Goal: Transaction & Acquisition: Purchase product/service

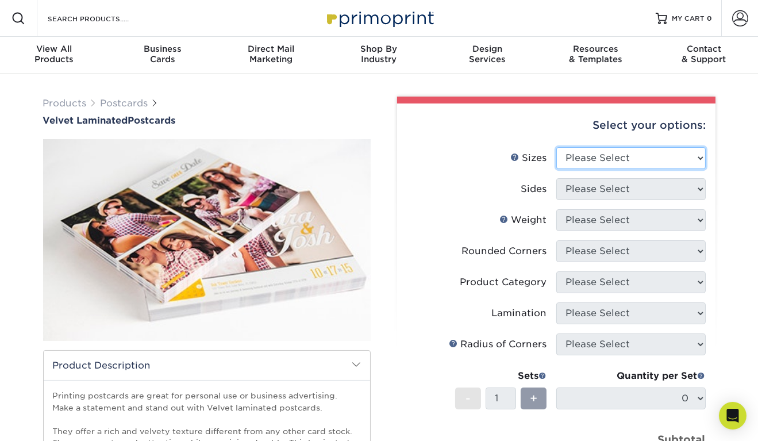
click at [583, 158] on select "Please Select 2" x 6" 2" x 8" 3" x 5" 3.5" x 3.5" 3.5" x 4" 3.5" x 8.5" 3.67" x…" at bounding box center [631, 158] width 149 height 22
select select "4.00x6.00"
click at [557, 147] on select "Please Select 2" x 6" 2" x 8" 3" x 5" 3.5" x 3.5" 3.5" x 4" 3.5" x 8.5" 3.67" x…" at bounding box center [631, 158] width 149 height 22
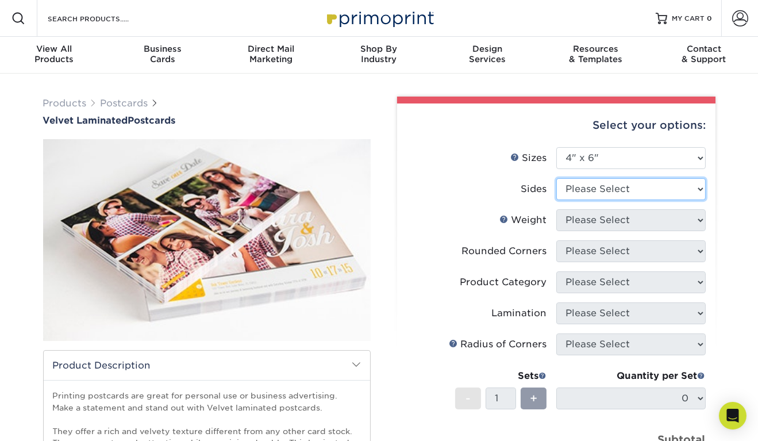
click at [580, 220] on ul "Sizes Help Sizes Please Select 2" x 6" 2" x 8" 3" x 5" 3.5" x 3.5" 3.5" x 4" 3.…" at bounding box center [556, 318] width 300 height 342
select select "13abbda7-1d64-4f25-8bb2-c179b224825d"
drag, startPoint x: 579, startPoint y: 193, endPoint x: 580, endPoint y: 220, distance: 27.0
click at [557, 178] on select "Please Select Print Both Sides Print Front Only" at bounding box center [631, 189] width 149 height 22
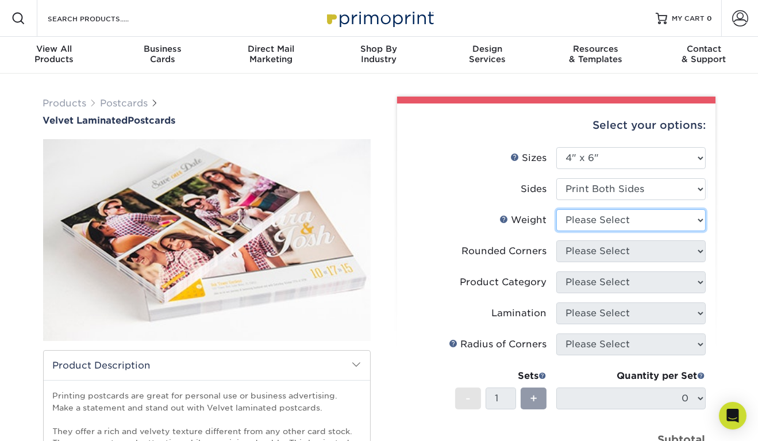
click at [582, 252] on ul "Sizes Help Sizes Please Select 2" x 6" 2" x 8" 3" x 5" 3.5" x 3.5" 3.5" x 4" 3.…" at bounding box center [556, 318] width 300 height 342
select select "16PT"
drag, startPoint x: 580, startPoint y: 224, endPoint x: 582, endPoint y: 252, distance: 27.7
click at [557, 209] on select "Please Select 16PT" at bounding box center [631, 220] width 149 height 22
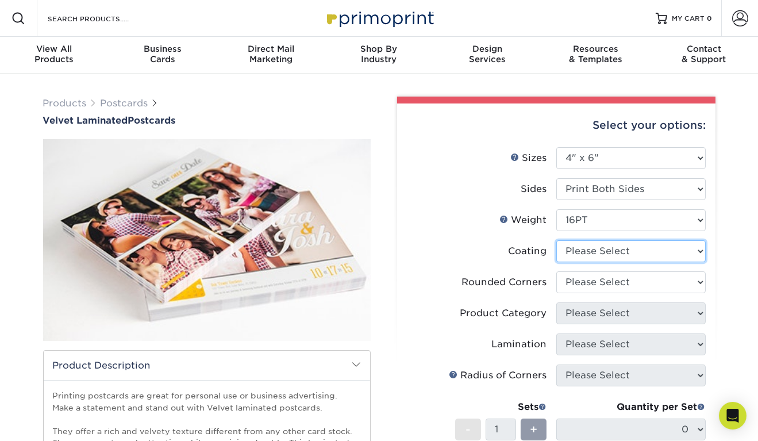
click at [582, 252] on select at bounding box center [631, 251] width 149 height 22
select select "3e7618de-abca-4bda-9f97-8b9129e913d8"
click at [557, 240] on select at bounding box center [631, 251] width 149 height 22
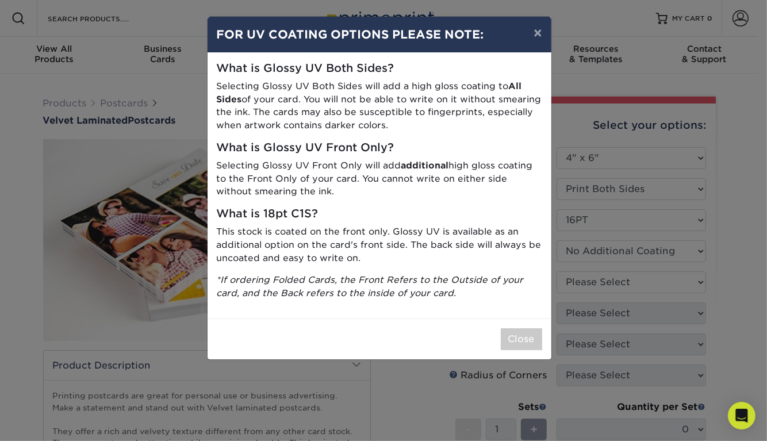
click at [582, 281] on div "× FOR UV COATING OPTIONS PLEASE NOTE: What is Glossy UV Both Sides? Selecting G…" at bounding box center [383, 220] width 767 height 441
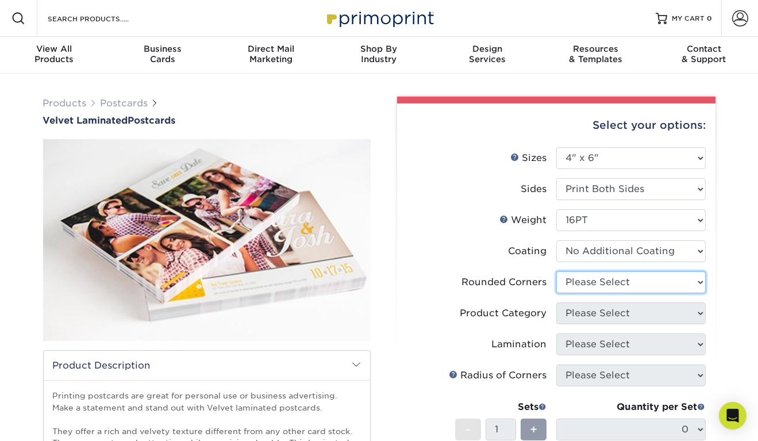
click at [582, 281] on select "Please Select Yes - Round 4 Corners No" at bounding box center [631, 282] width 149 height 22
select select "0"
click at [557, 271] on select "Please Select Yes - Round 4 Corners No" at bounding box center [631, 282] width 149 height 22
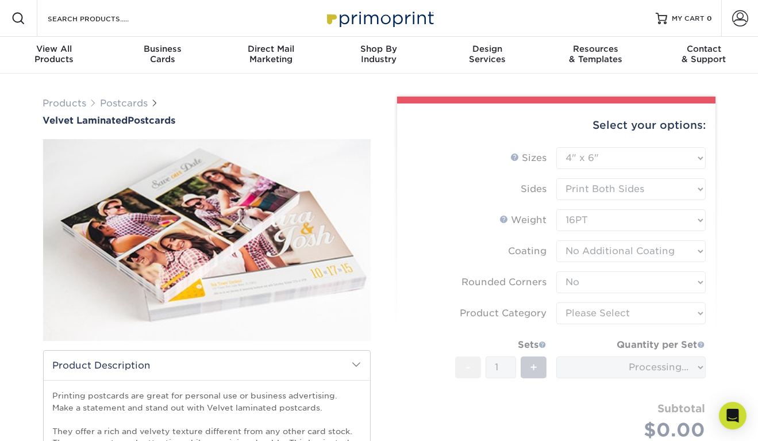
click at [587, 253] on form "Sizes Help Sizes Please Select 2" x 6" 2" x 8" 3" x 5" 3.5" x 3.5" 3.5" x 4" 3.…" at bounding box center [556, 307] width 300 height 320
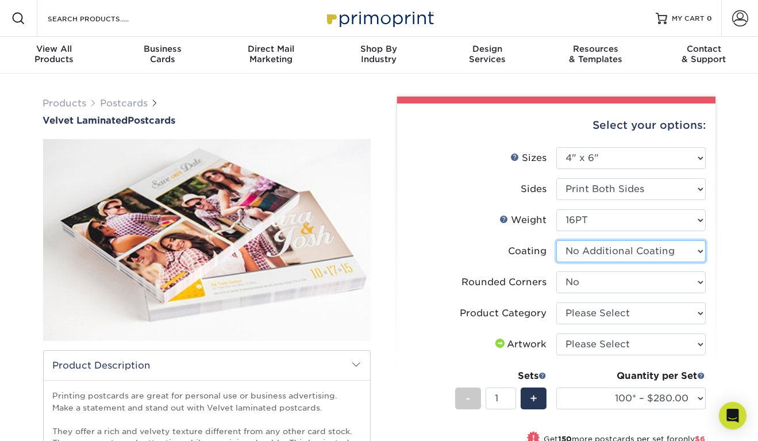
click at [704, 248] on select at bounding box center [631, 251] width 149 height 22
select select "-1"
click at [557, 240] on select at bounding box center [631, 251] width 149 height 22
select select "-1"
select select
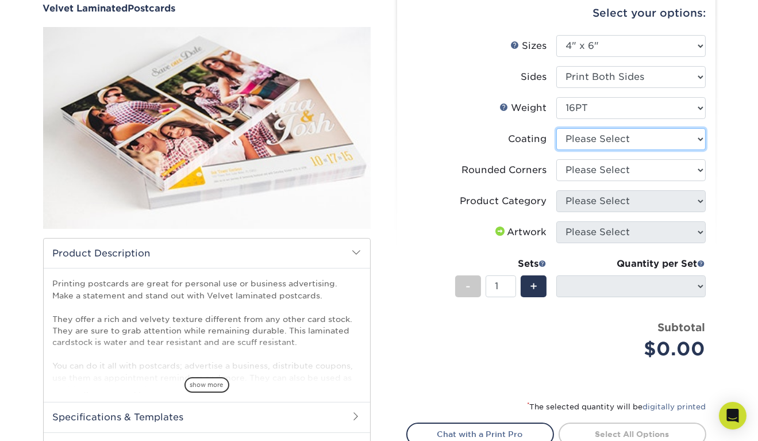
scroll to position [113, 0]
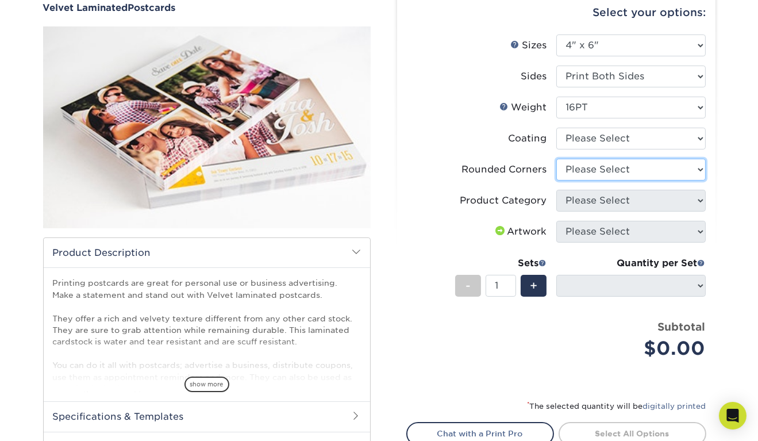
click at [596, 159] on select "Please Select Yes - Round 4 Corners No" at bounding box center [631, 170] width 149 height 22
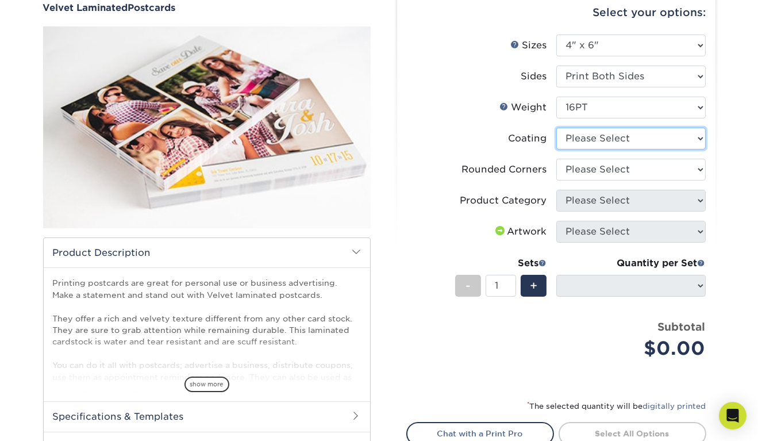
click at [594, 140] on select at bounding box center [631, 139] width 149 height 22
click at [516, 147] on label "Coating" at bounding box center [481, 139] width 149 height 22
click at [576, 136] on select at bounding box center [631, 139] width 149 height 22
click at [557, 128] on select at bounding box center [631, 139] width 149 height 22
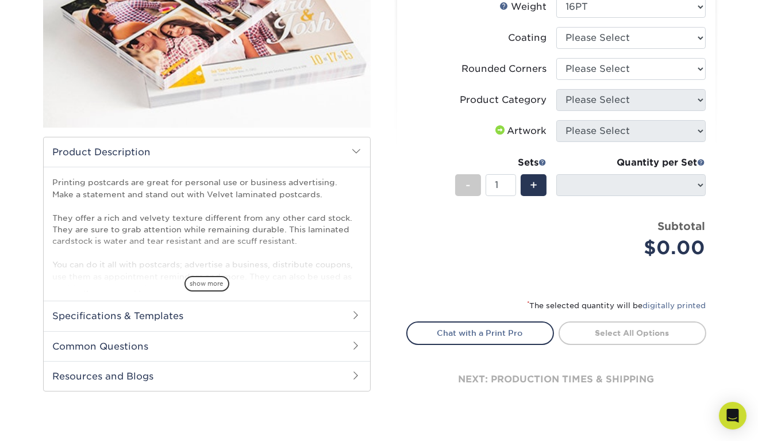
scroll to position [214, 0]
click at [328, 348] on h2 "Common Questions" at bounding box center [207, 346] width 327 height 30
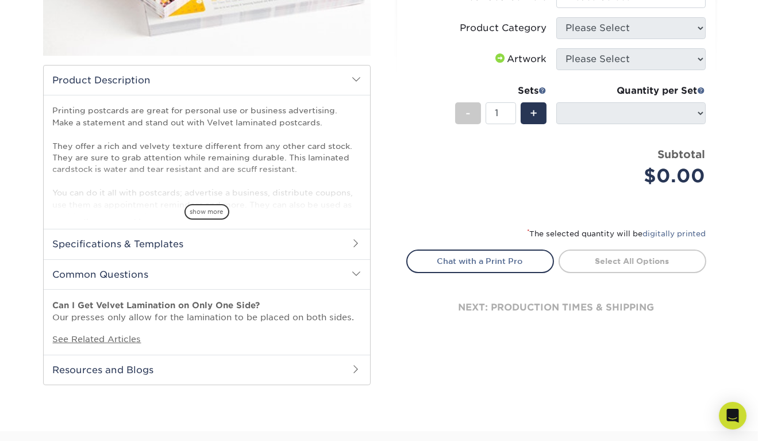
scroll to position [292, 0]
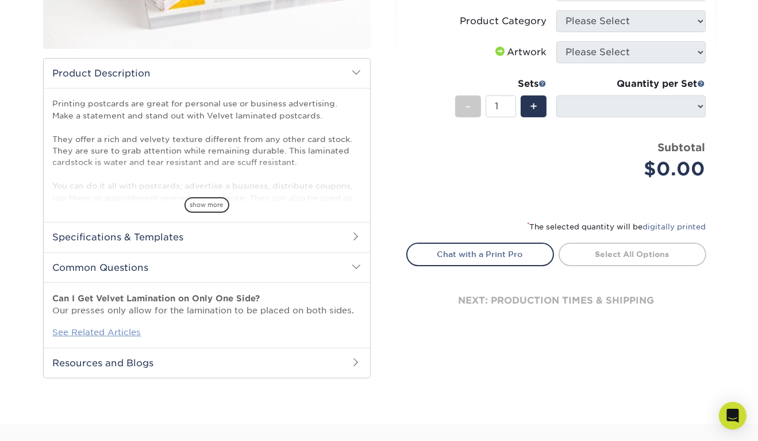
click at [87, 333] on link "See Related Articles" at bounding box center [97, 332] width 89 height 10
click at [405, 186] on div "Select your options: Sizes Help Sizes Please Select 2" x 6" 2" x 8" 3" x 5" 3.5…" at bounding box center [556, 77] width 319 height 533
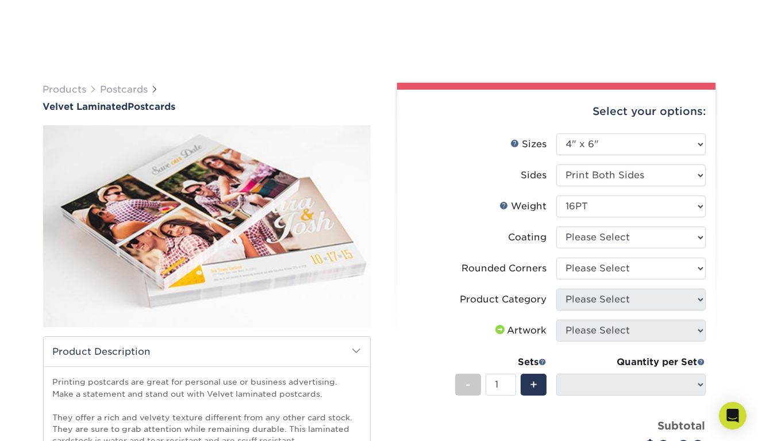
scroll to position [0, 0]
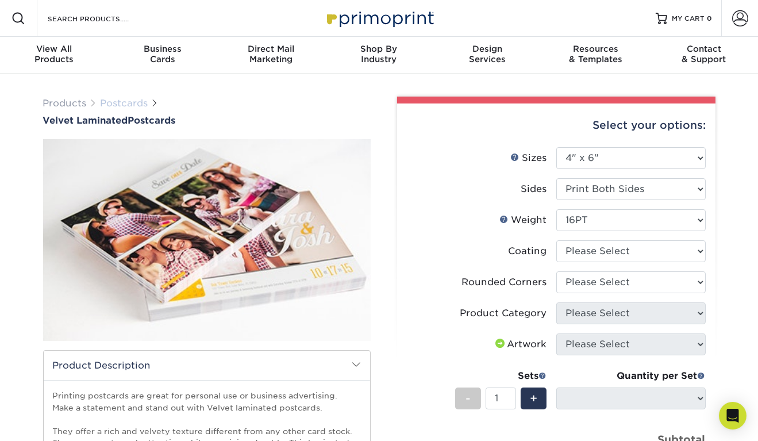
click at [120, 103] on link "Postcards" at bounding box center [125, 103] width 48 height 11
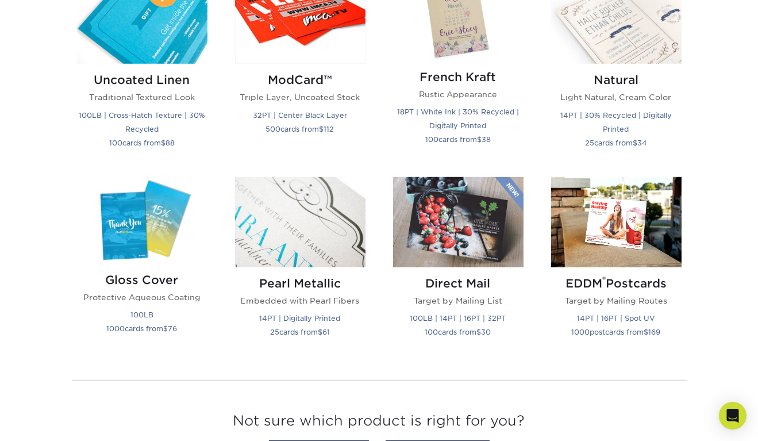
scroll to position [1429, 0]
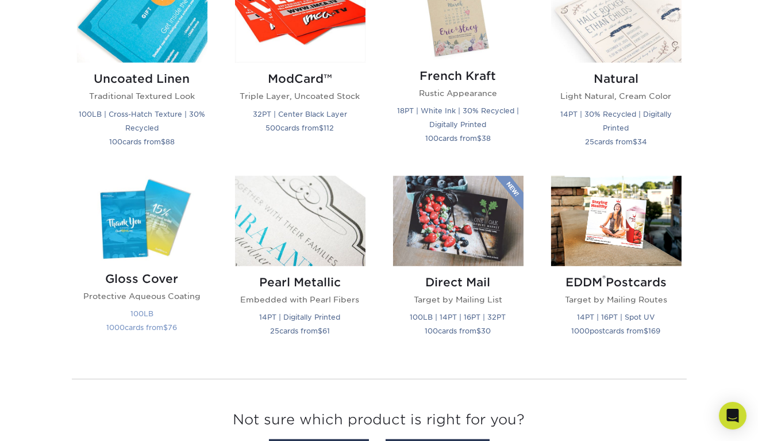
click at [145, 227] on img at bounding box center [142, 219] width 131 height 87
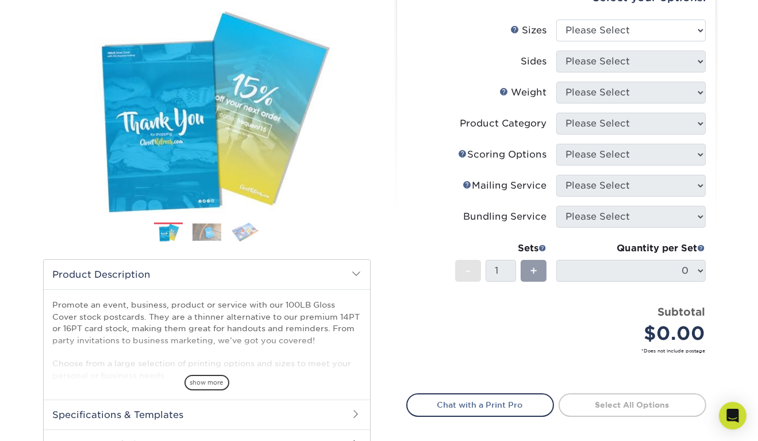
scroll to position [138, 0]
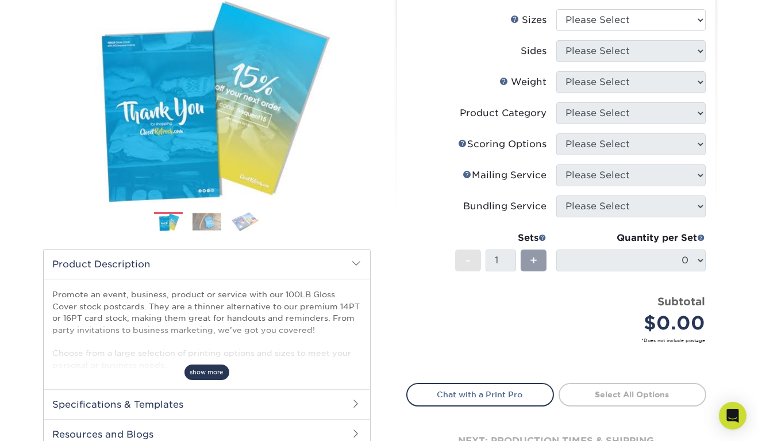
click at [202, 371] on span "show more" at bounding box center [207, 373] width 45 height 16
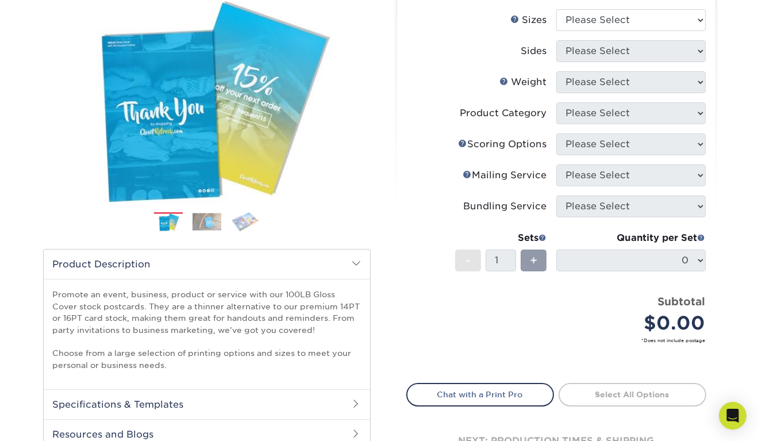
click at [204, 303] on p "Promote an event, business, product or service with our 100LB Gloss Cover stock…" at bounding box center [207, 330] width 308 height 82
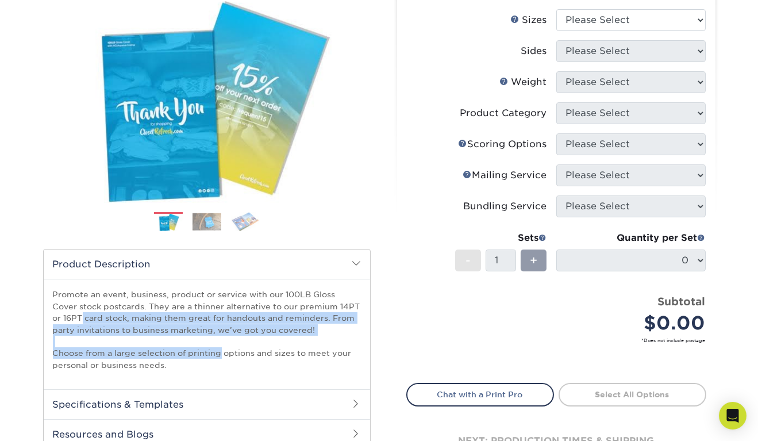
drag, startPoint x: 204, startPoint y: 303, endPoint x: 210, endPoint y: 348, distance: 45.8
click at [210, 348] on p "Promote an event, business, product or service with our 100LB Gloss Cover stock…" at bounding box center [207, 330] width 308 height 82
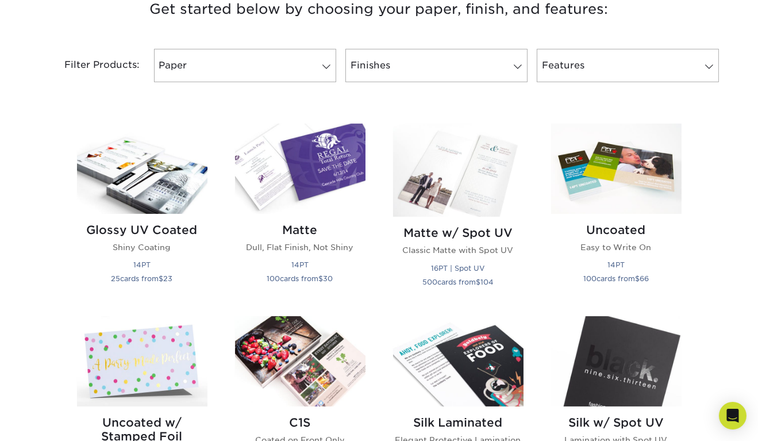
scroll to position [459, 0]
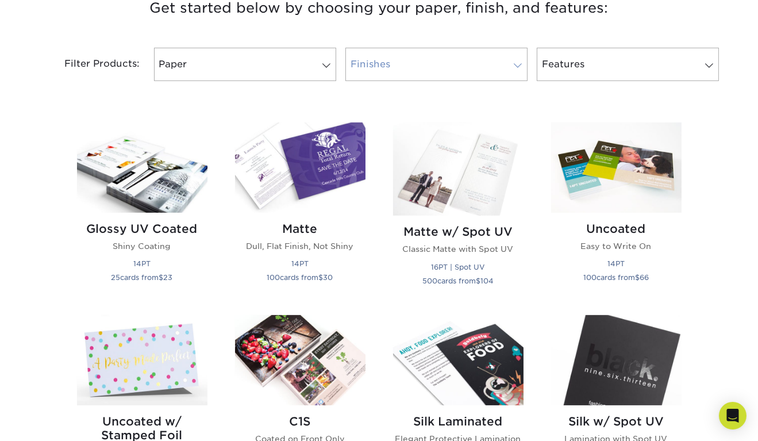
click at [399, 78] on link "Finishes" at bounding box center [437, 64] width 182 height 33
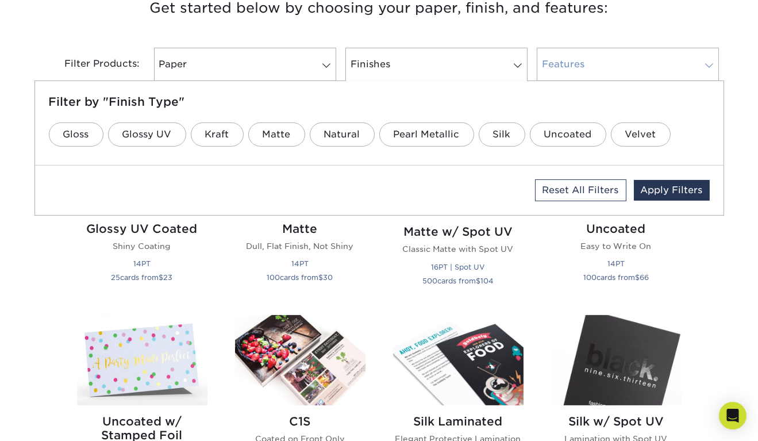
click at [544, 50] on link "Features" at bounding box center [628, 64] width 182 height 33
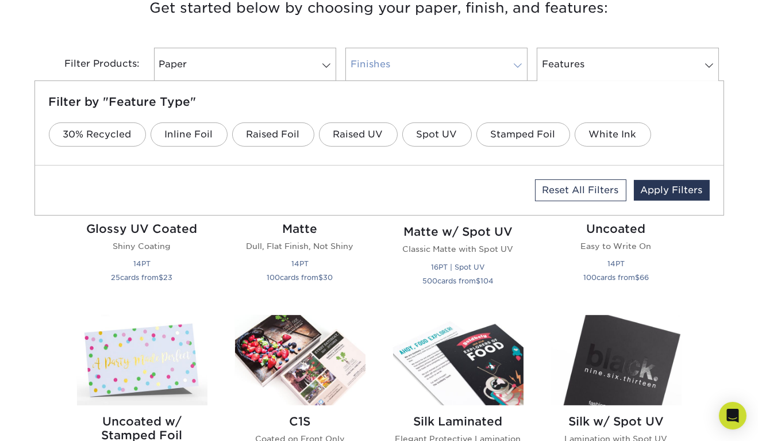
click at [424, 60] on link "Finishes" at bounding box center [437, 64] width 182 height 33
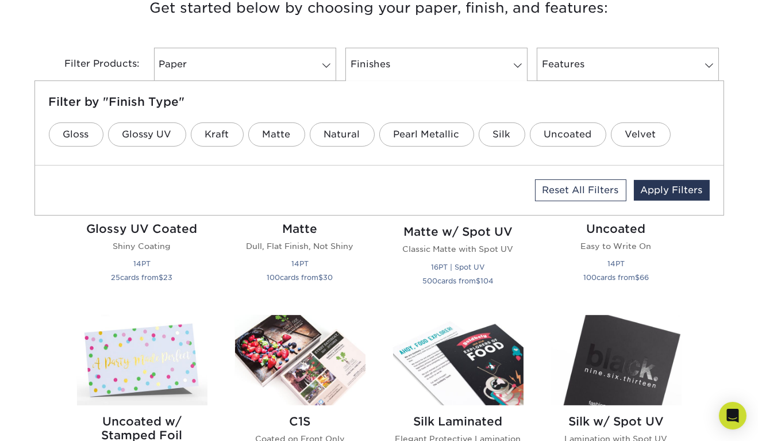
click at [286, 38] on div "Filter Products: Paper Filter by "Paper Type" 100LB 14PT 16PT 18PT 19PT 30% Rec…" at bounding box center [379, 71] width 690 height 75
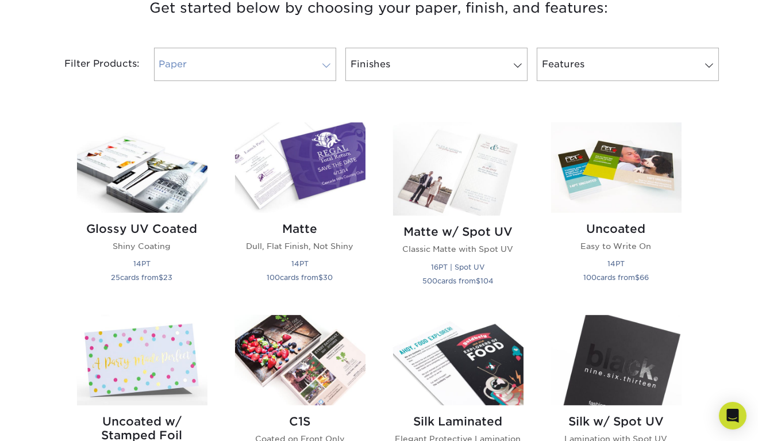
click at [267, 53] on link "Paper" at bounding box center [245, 64] width 182 height 33
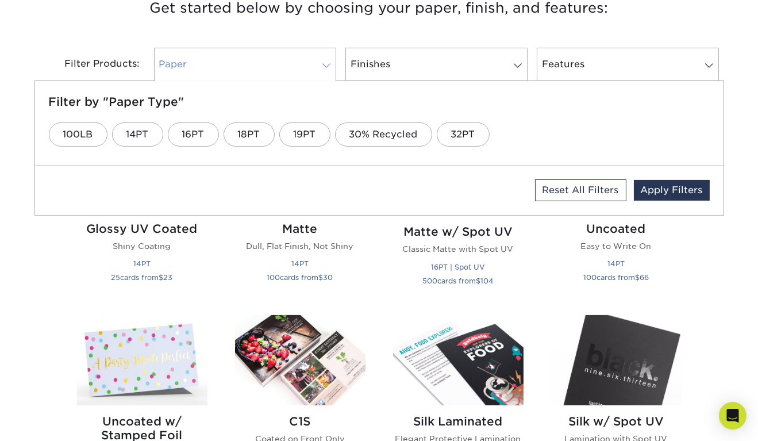
click at [267, 53] on link "Paper" at bounding box center [245, 64] width 182 height 33
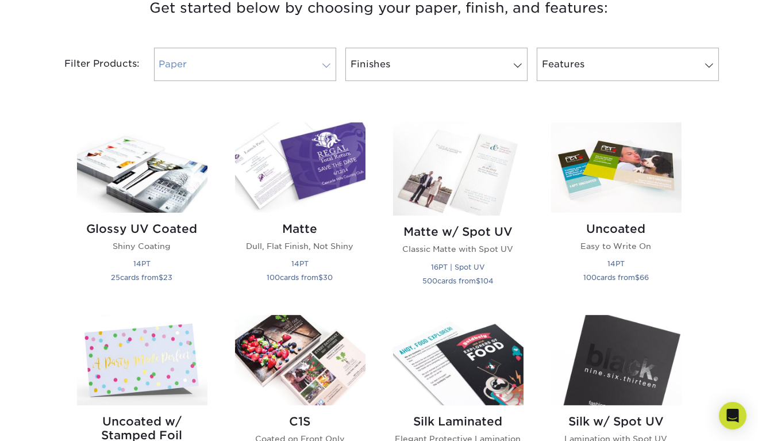
click at [267, 53] on link "Paper" at bounding box center [245, 64] width 182 height 33
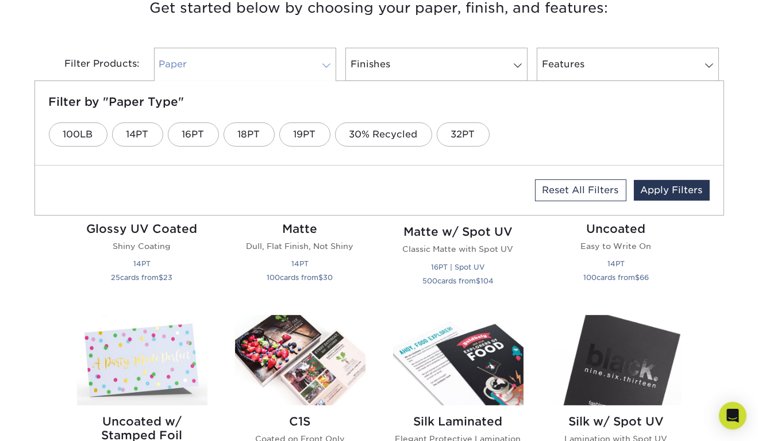
click at [267, 53] on link "Paper" at bounding box center [245, 64] width 182 height 33
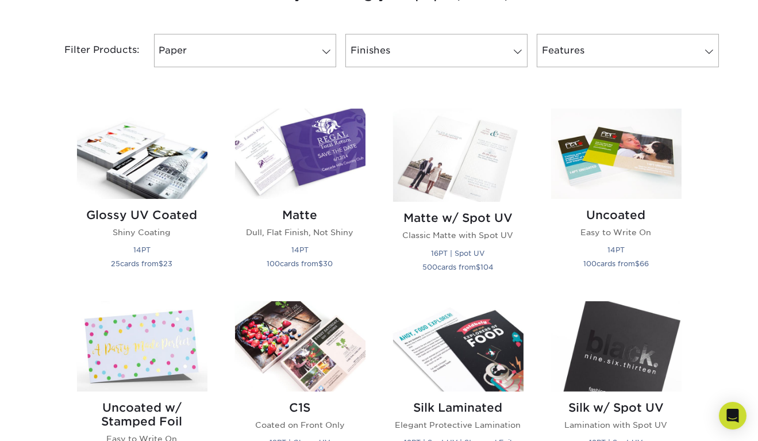
scroll to position [471, 0]
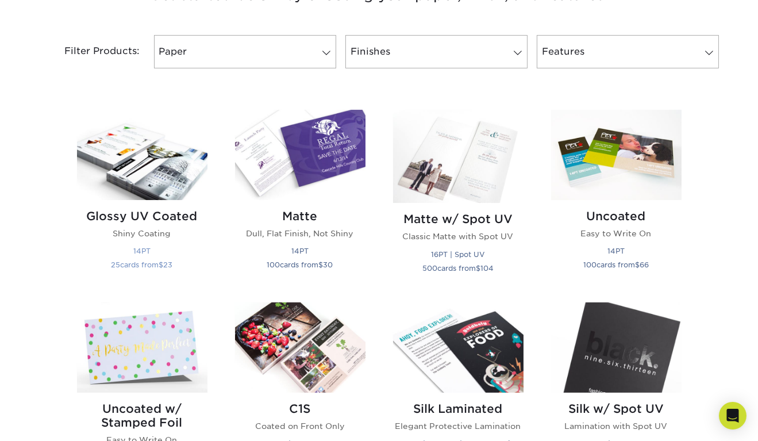
click at [158, 187] on img at bounding box center [142, 155] width 131 height 90
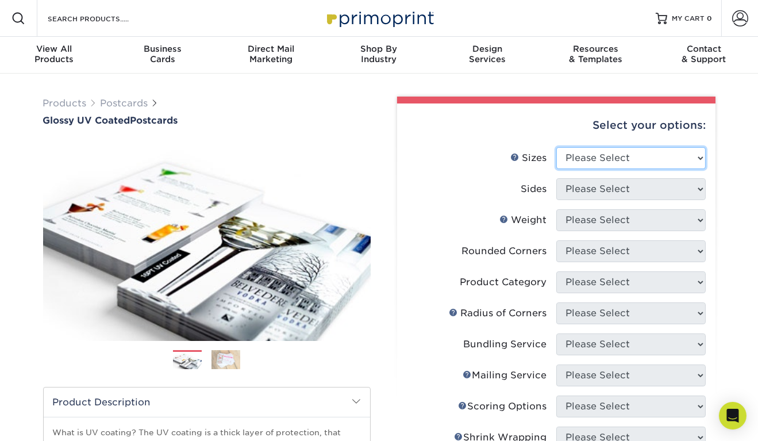
click at [617, 154] on select "Please Select 1.5" x 7" 2" x 4" 2" x 6" 2" x 7" 2" x 8" 2.12" x 5.5" 2.12" x 5.…" at bounding box center [631, 158] width 149 height 22
select select "4.00x6.00"
click at [557, 147] on select "Please Select 1.5" x 7" 2" x 4" 2" x 6" 2" x 7" 2" x 8" 2.12" x 5.5" 2.12" x 5.…" at bounding box center [631, 158] width 149 height 22
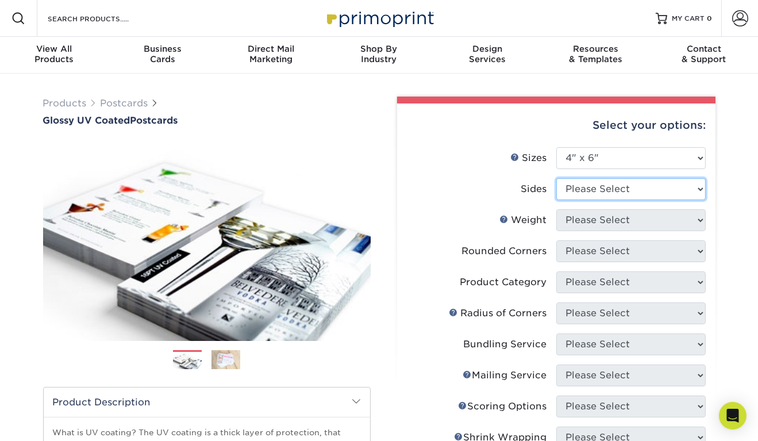
click at [597, 187] on select "Please Select Print Both Sides Print Front Only" at bounding box center [631, 189] width 149 height 22
select select "13abbda7-1d64-4f25-8bb2-c179b224825d"
click at [557, 178] on select "Please Select Print Both Sides Print Front Only" at bounding box center [631, 189] width 149 height 22
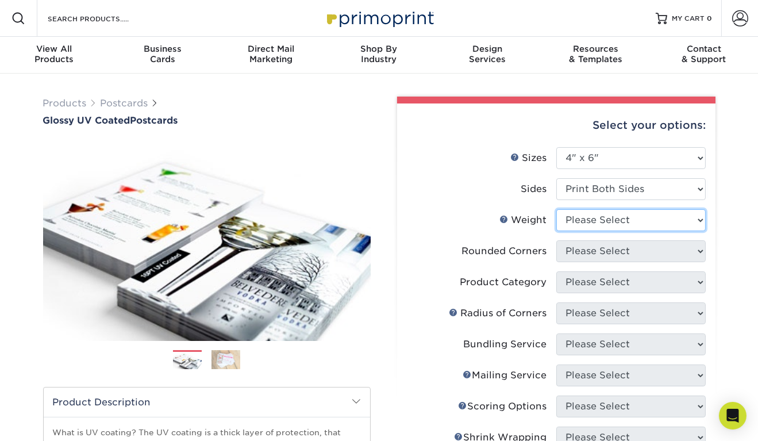
click at [600, 218] on select "Please Select 14PT 16PT 18PT C1S" at bounding box center [631, 220] width 149 height 22
click at [557, 209] on select "Please Select 14PT 16PT 18PT C1S" at bounding box center [631, 220] width 149 height 22
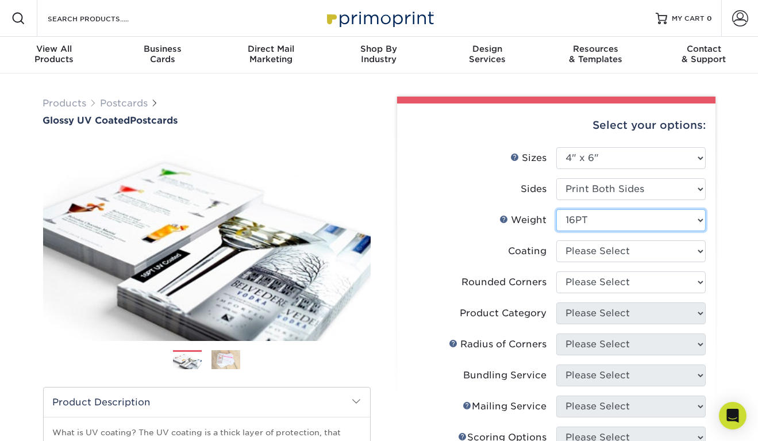
drag, startPoint x: 587, startPoint y: 220, endPoint x: 593, endPoint y: 255, distance: 36.2
click at [593, 255] on ul "Sizes Help Sizes Please Select 1.5" x 7" 2" x 4" 2" x 6" 2" x 7" 2" x 8" 2.12" …" at bounding box center [556, 384] width 300 height 475
select select "14PT"
click at [557, 209] on select "Please Select 14PT 16PT 18PT C1S" at bounding box center [631, 220] width 149 height 22
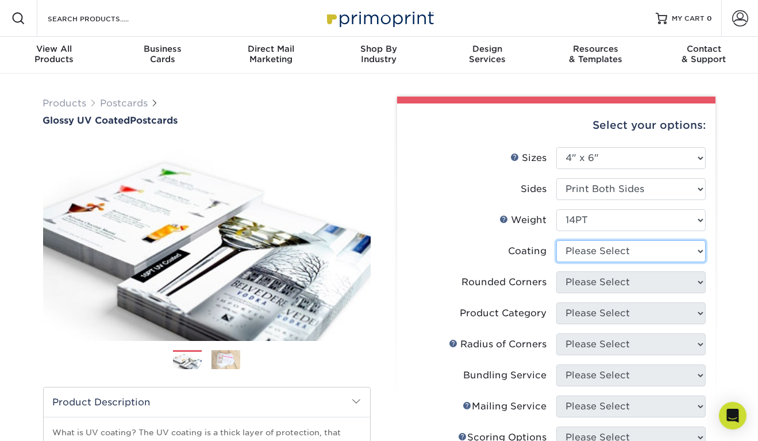
click at [592, 249] on select at bounding box center [631, 251] width 149 height 22
select select "ae367451-b2b8-45df-a344-0f05b6a12993"
click at [557, 240] on select at bounding box center [631, 251] width 149 height 22
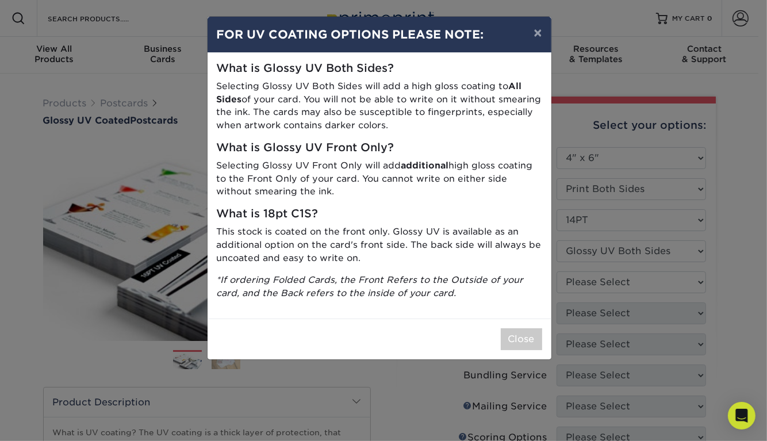
click at [331, 94] on p "Selecting Glossy UV Both Sides will add a high gloss coating to All Sides of yo…" at bounding box center [379, 106] width 325 height 52
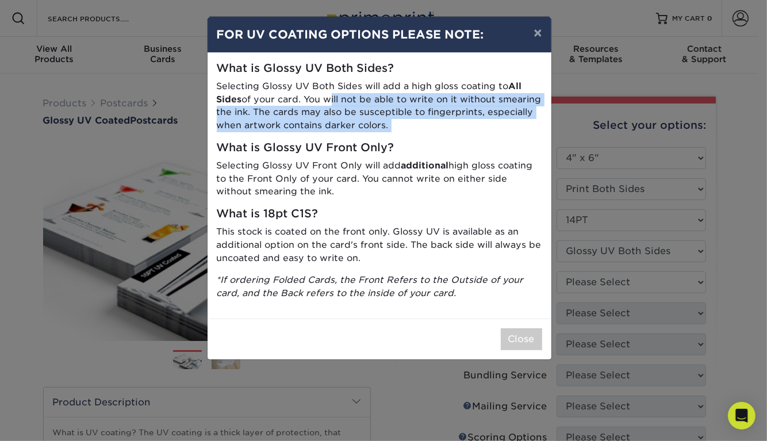
drag, startPoint x: 331, startPoint y: 94, endPoint x: 397, endPoint y: 126, distance: 73.8
click at [397, 126] on p "Selecting Glossy UV Both Sides will add a high gloss coating to All Sides of yo…" at bounding box center [379, 106] width 325 height 52
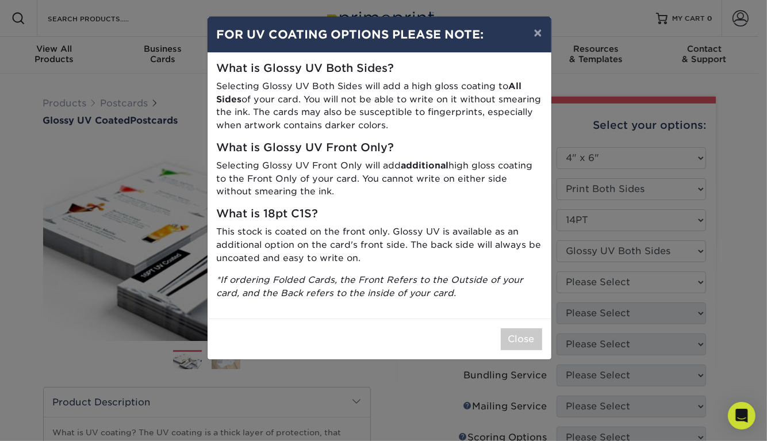
click at [397, 126] on p "Selecting Glossy UV Both Sides will add a high gloss coating to All Sides of yo…" at bounding box center [379, 106] width 325 height 52
drag, startPoint x: 397, startPoint y: 126, endPoint x: 373, endPoint y: 286, distance: 161.7
click at [373, 286] on div "What is Glossy UV Both Sides? Selecting Glossy UV Both Sides will add a high gl…" at bounding box center [380, 186] width 344 height 266
click at [373, 286] on p "*If ordering Folded Cards, the Front Refers to the Outside of your card, and th…" at bounding box center [379, 287] width 325 height 26
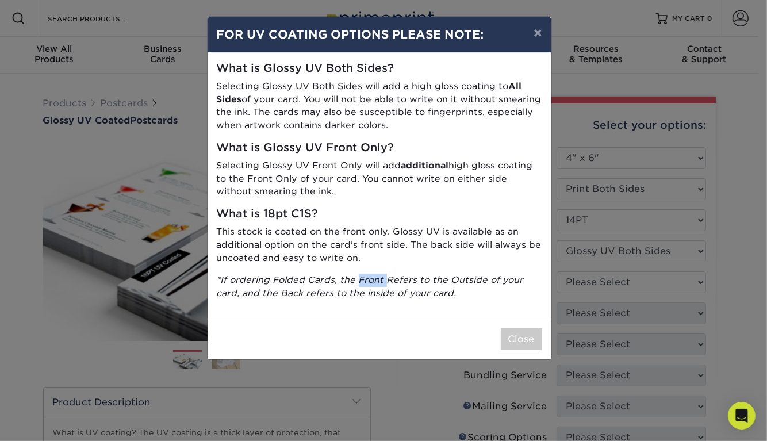
click at [373, 286] on p "*If ordering Folded Cards, the Front Refers to the Outside of your card, and th…" at bounding box center [379, 287] width 325 height 26
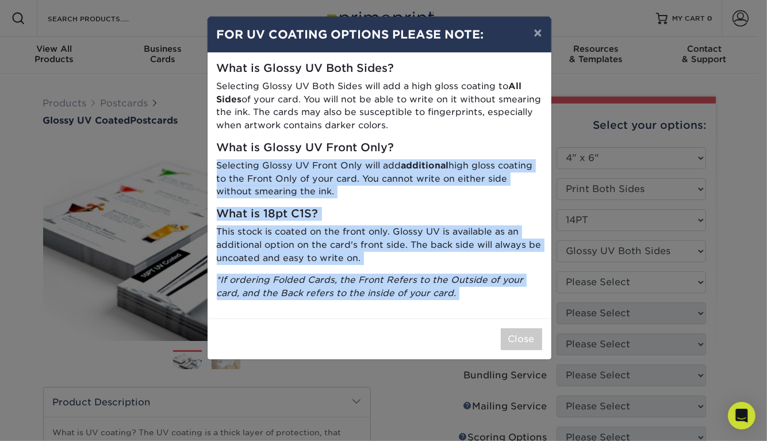
drag, startPoint x: 373, startPoint y: 286, endPoint x: 380, endPoint y: 167, distance: 119.2
click at [380, 167] on div "What is Glossy UV Both Sides? Selecting Glossy UV Both Sides will add a high gl…" at bounding box center [380, 186] width 344 height 266
click at [380, 167] on p "Selecting Glossy UV Front Only will add additional high gloss coating to the Fr…" at bounding box center [379, 178] width 325 height 39
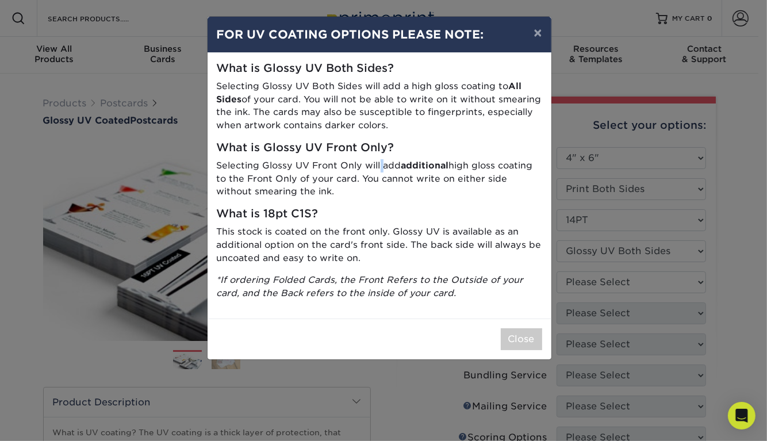
click at [380, 167] on p "Selecting Glossy UV Front Only will add additional high gloss coating to the Fr…" at bounding box center [379, 178] width 325 height 39
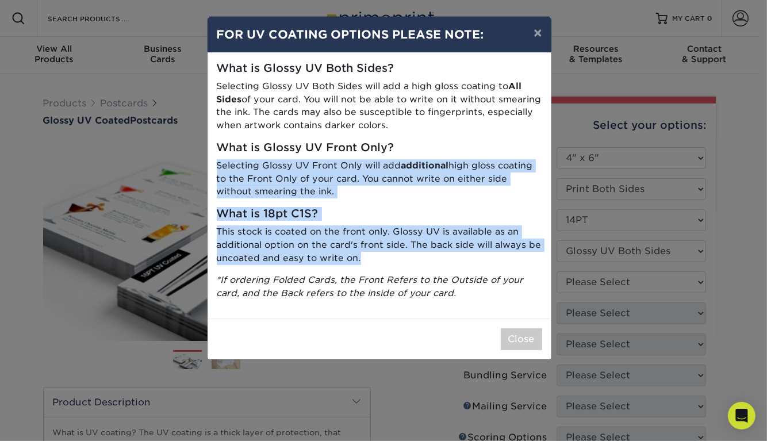
drag, startPoint x: 380, startPoint y: 167, endPoint x: 388, endPoint y: 231, distance: 64.3
click at [388, 231] on div "What is Glossy UV Both Sides? Selecting Glossy UV Both Sides will add a high gl…" at bounding box center [380, 186] width 344 height 266
click at [388, 231] on p "This stock is coated on the front only. Glossy UV is available as an additional…" at bounding box center [379, 244] width 325 height 39
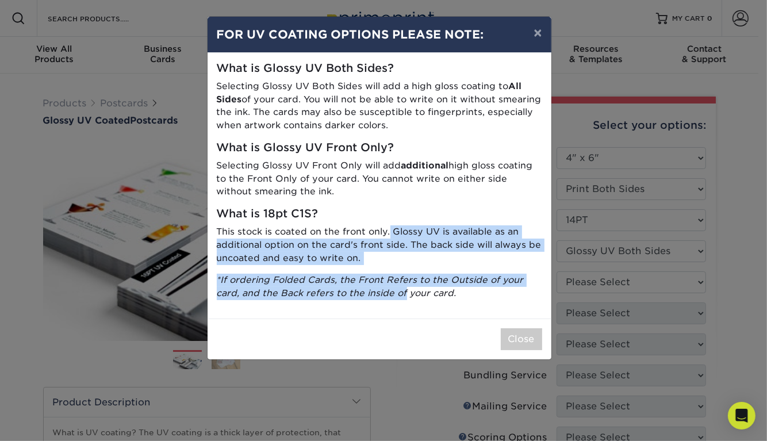
drag, startPoint x: 388, startPoint y: 231, endPoint x: 400, endPoint y: 288, distance: 58.1
click at [400, 288] on div "What is Glossy UV Both Sides? Selecting Glossy UV Both Sides will add a high gl…" at bounding box center [380, 186] width 344 height 266
click at [400, 288] on icon "*If ordering Folded Cards, the Front Refers to the Outside of your card, and th…" at bounding box center [370, 286] width 307 height 24
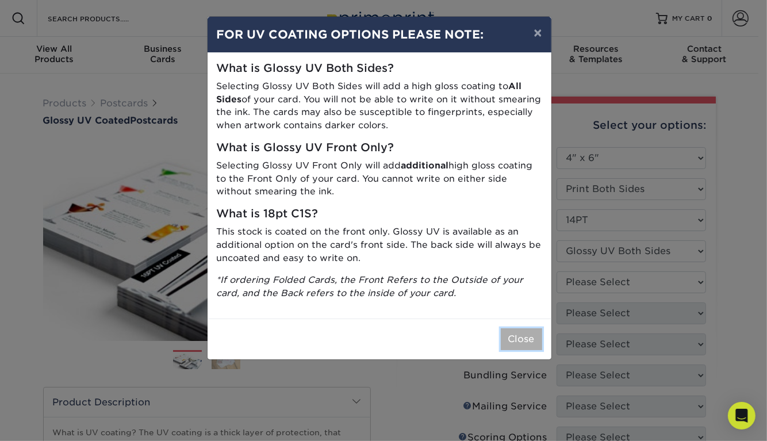
click at [516, 334] on button "Close" at bounding box center [521, 339] width 41 height 22
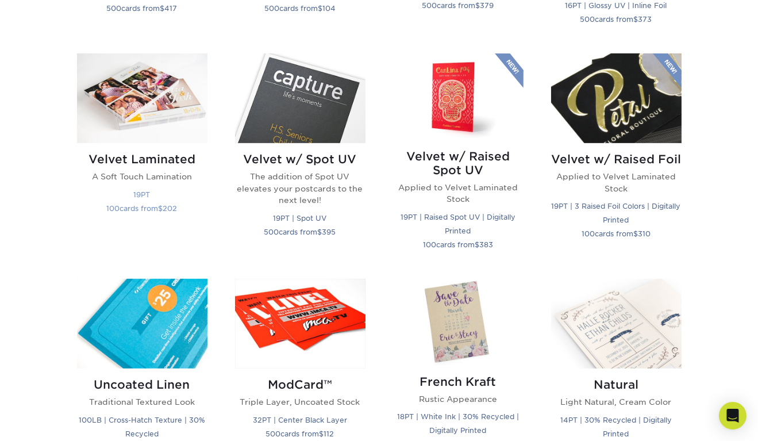
scroll to position [1122, 0]
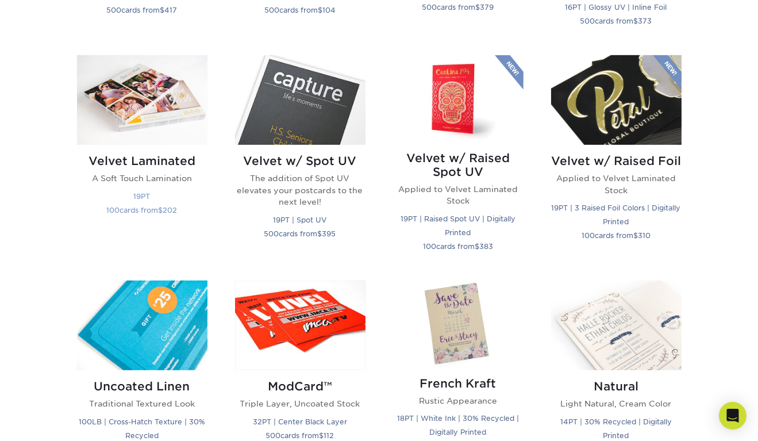
click at [138, 104] on img at bounding box center [142, 100] width 131 height 90
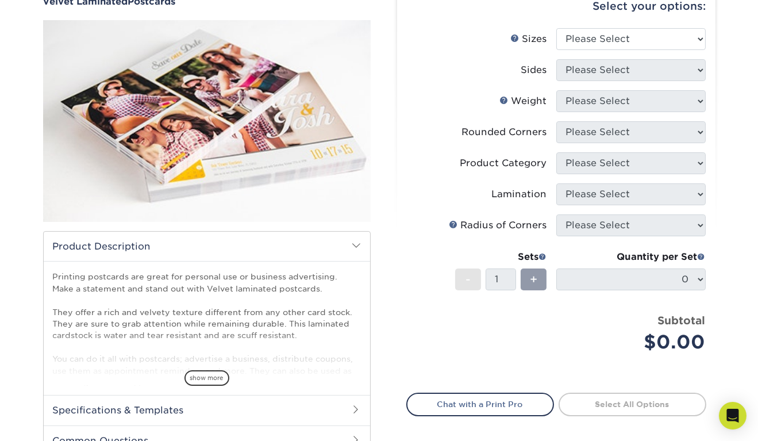
scroll to position [124, 0]
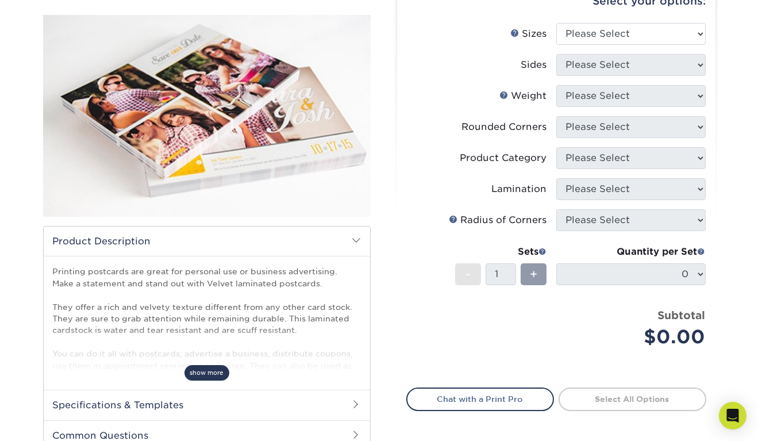
click at [205, 373] on span "show more" at bounding box center [207, 373] width 45 height 16
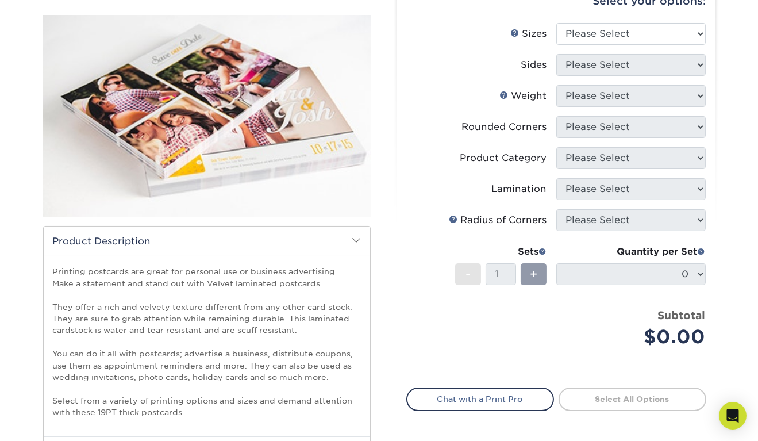
click at [187, 300] on p "Printing postcards are great for personal use or business advertising. Make a s…" at bounding box center [207, 342] width 308 height 152
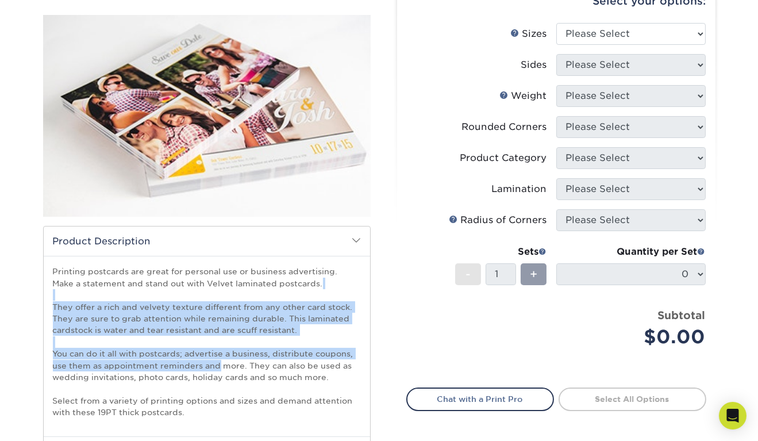
drag, startPoint x: 187, startPoint y: 300, endPoint x: 206, endPoint y: 369, distance: 72.0
click at [206, 369] on p "Printing postcards are great for personal use or business advertising. Make a s…" at bounding box center [207, 342] width 308 height 152
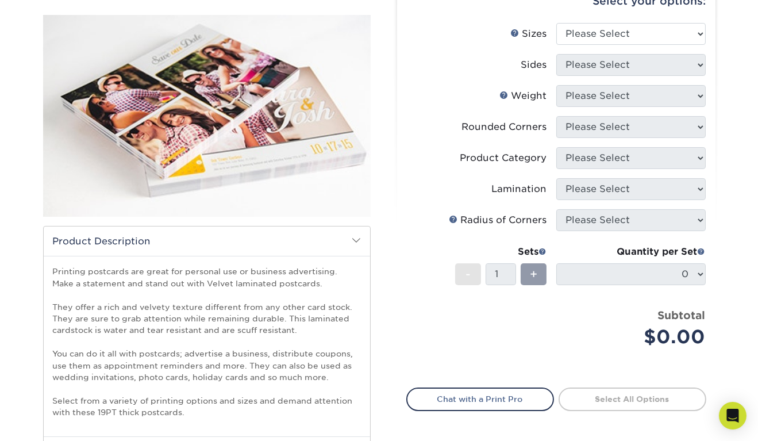
click at [206, 369] on p "Printing postcards are great for personal use or business advertising. Make a s…" at bounding box center [207, 342] width 308 height 152
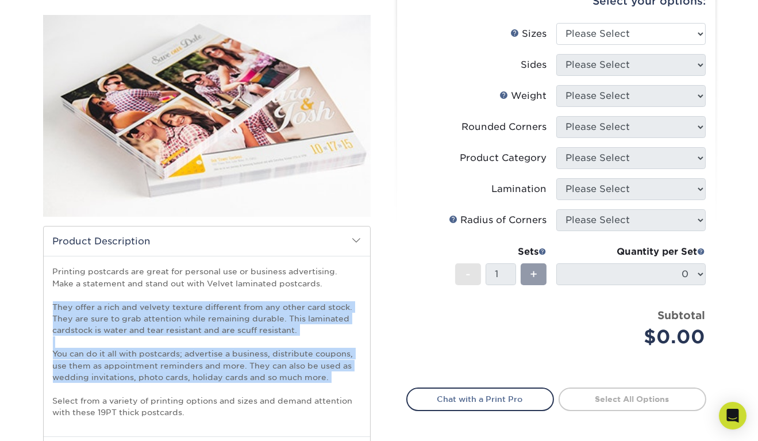
drag, startPoint x: 206, startPoint y: 369, endPoint x: 207, endPoint y: 325, distance: 44.3
click at [207, 325] on p "Printing postcards are great for personal use or business advertising. Make a s…" at bounding box center [207, 342] width 308 height 152
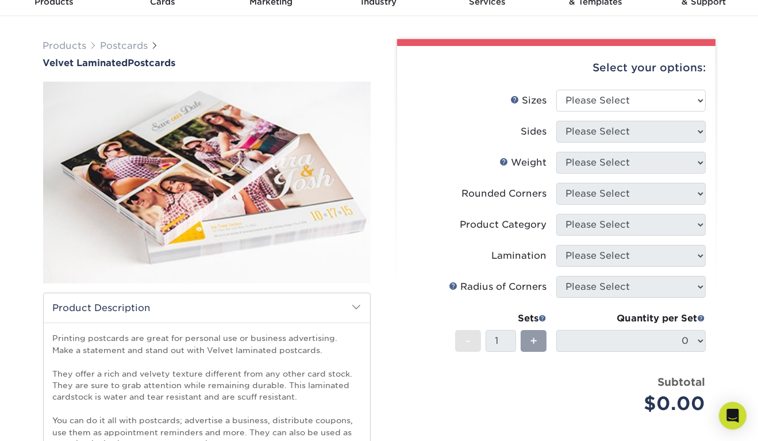
scroll to position [57, 0]
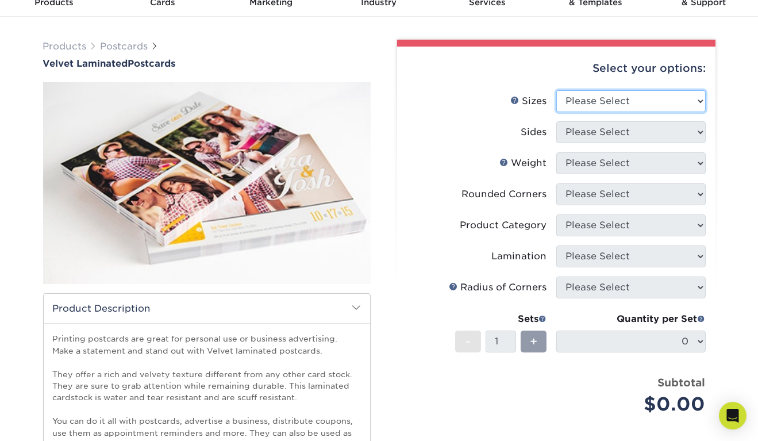
click at [600, 94] on select "Please Select 2" x 6" 2" x 8" 3" x 5" 3.5" x 3.5" 3.5" x 4" 3.5" x 8.5" 3.67" x…" at bounding box center [631, 101] width 149 height 22
select select "4.00x6.00"
click at [557, 90] on select "Please Select 2" x 6" 2" x 8" 3" x 5" 3.5" x 3.5" 3.5" x 4" 3.5" x 8.5" 3.67" x…" at bounding box center [631, 101] width 149 height 22
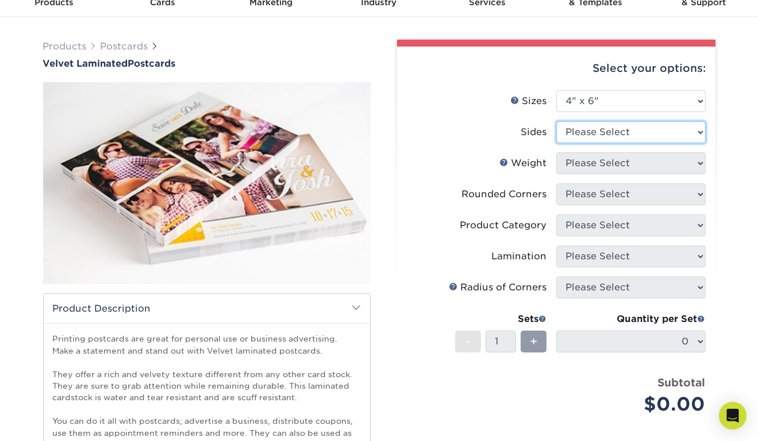
click at [584, 136] on select "Please Select Print Both Sides Print Front Only" at bounding box center [631, 132] width 149 height 22
select select "13abbda7-1d64-4f25-8bb2-c179b224825d"
click at [557, 121] on select "Please Select Print Both Sides Print Front Only" at bounding box center [631, 132] width 149 height 22
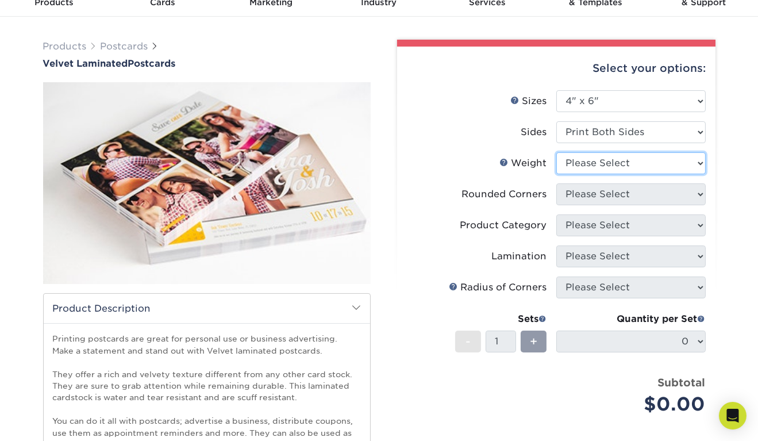
click at [589, 166] on select "Please Select 16PT" at bounding box center [631, 163] width 149 height 22
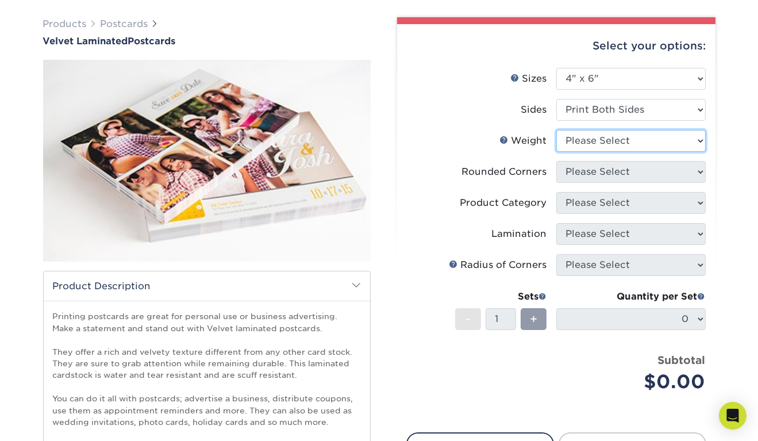
scroll to position [77, 0]
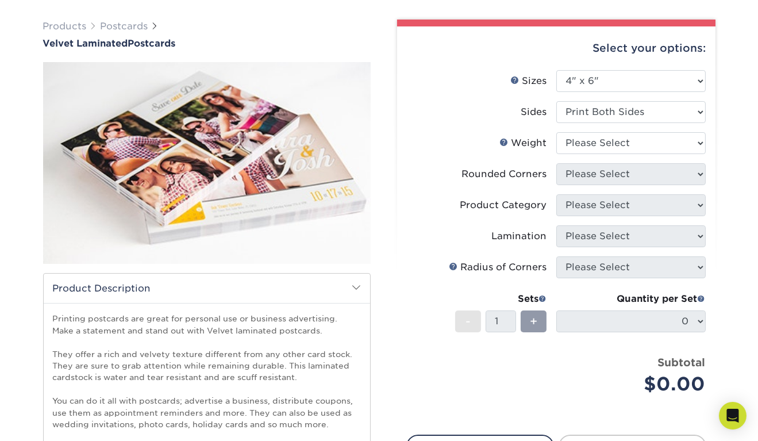
click at [474, 193] on li "Rounded Corners Please Select Yes - Round 4 Corners No" at bounding box center [556, 178] width 299 height 31
click at [575, 148] on select "Please Select 16PT" at bounding box center [631, 143] width 149 height 22
select select "16PT"
click at [557, 132] on select "Please Select 16PT" at bounding box center [631, 143] width 149 height 22
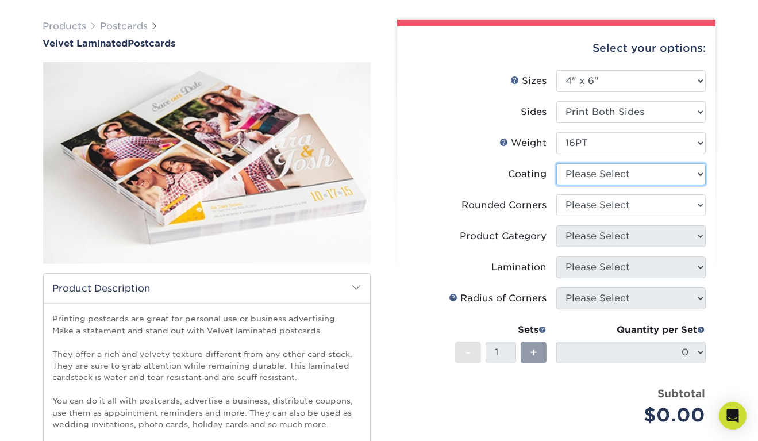
click at [576, 174] on select at bounding box center [631, 174] width 149 height 22
click at [498, 186] on li "Coating" at bounding box center [556, 178] width 299 height 31
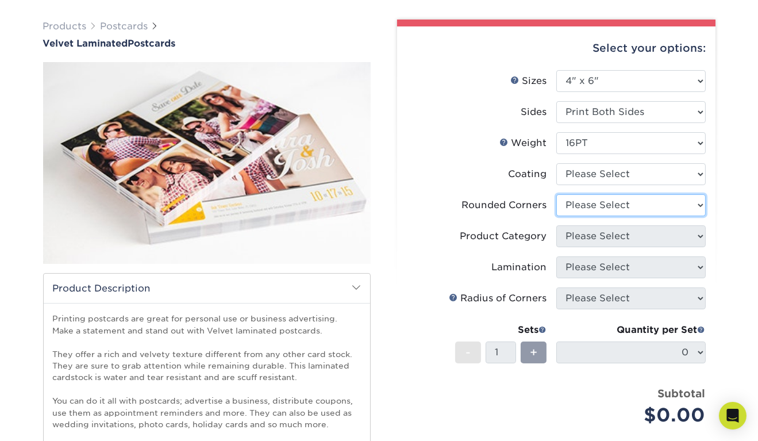
click at [570, 197] on select "Please Select Yes - Round 4 Corners No" at bounding box center [631, 205] width 149 height 22
select select "0"
click at [557, 194] on select "Please Select Yes - Round 4 Corners No" at bounding box center [631, 205] width 149 height 22
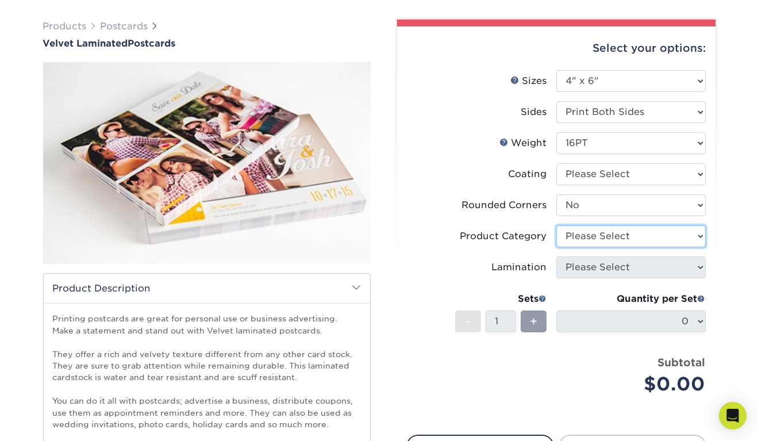
click at [581, 240] on select "Please Select" at bounding box center [631, 236] width 149 height 22
click at [557, 225] on select "Please Select" at bounding box center [631, 236] width 149 height 22
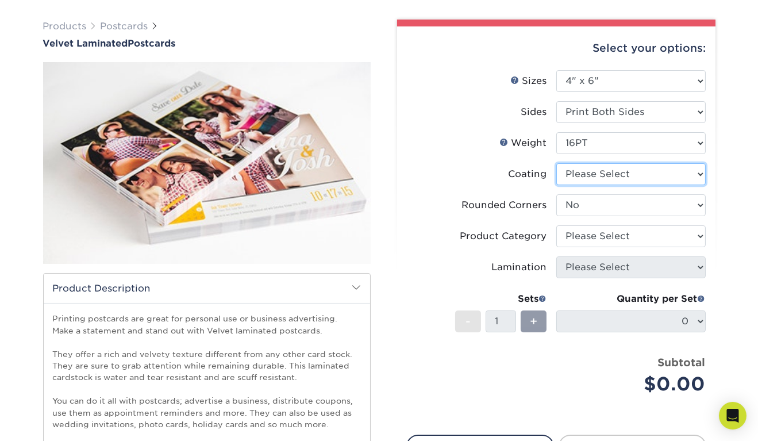
click at [603, 182] on select at bounding box center [631, 174] width 149 height 22
select select "3e7618de-abca-4bda-9f97-8b9129e913d8"
click at [557, 163] on select at bounding box center [631, 174] width 149 height 22
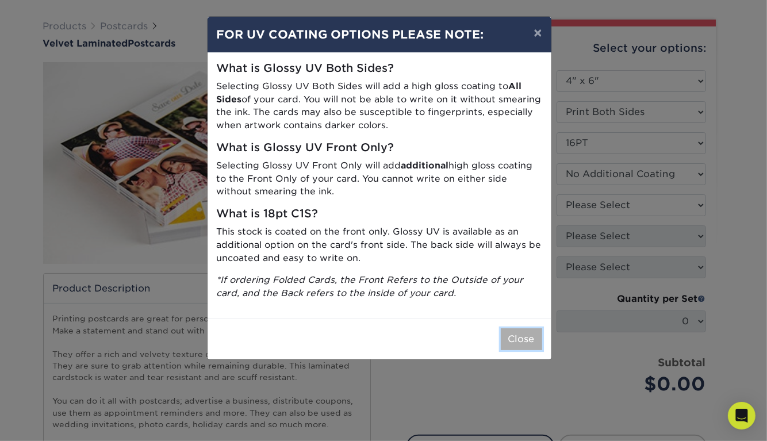
click at [520, 328] on button "Close" at bounding box center [521, 339] width 41 height 22
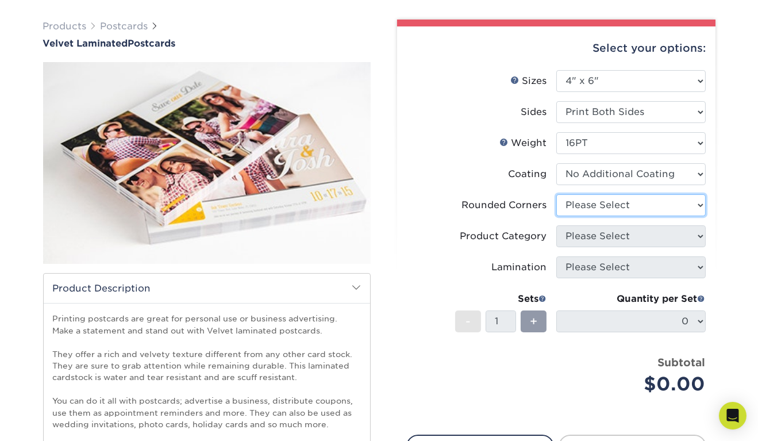
click at [576, 201] on select "Please Select Yes - Round 4 Corners No" at bounding box center [631, 205] width 149 height 22
click at [557, 194] on select "Please Select Yes - Round 4 Corners No" at bounding box center [631, 205] width 149 height 22
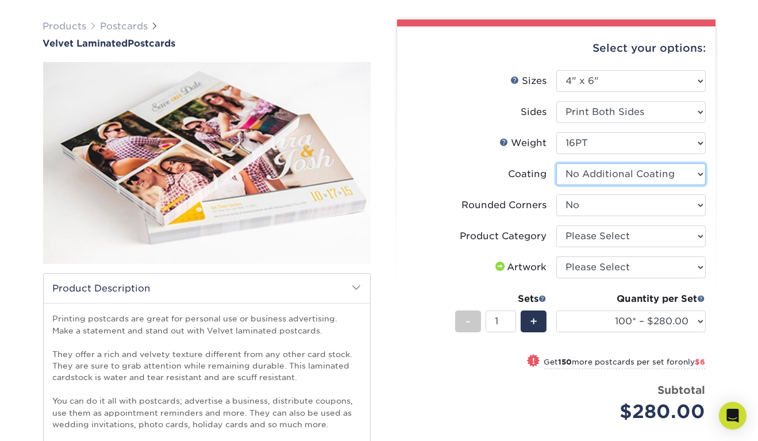
click at [596, 175] on select at bounding box center [631, 174] width 149 height 22
drag, startPoint x: 517, startPoint y: 212, endPoint x: 595, endPoint y: 211, distance: 77.6
click at [595, 211] on li "Rounded Corners Please Select Yes - Round 4 Corners No" at bounding box center [556, 209] width 299 height 31
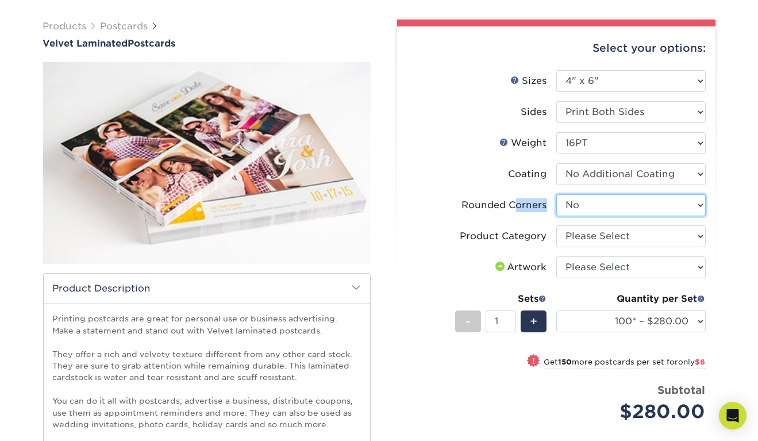
click at [595, 211] on select "Please Select Yes - Round 4 Corners No" at bounding box center [631, 205] width 149 height 22
select select "7672df9e-0e0a-464d-8e1f-920c575e4da3"
click at [557, 194] on select "Please Select Yes - Round 4 Corners No" at bounding box center [631, 205] width 149 height 22
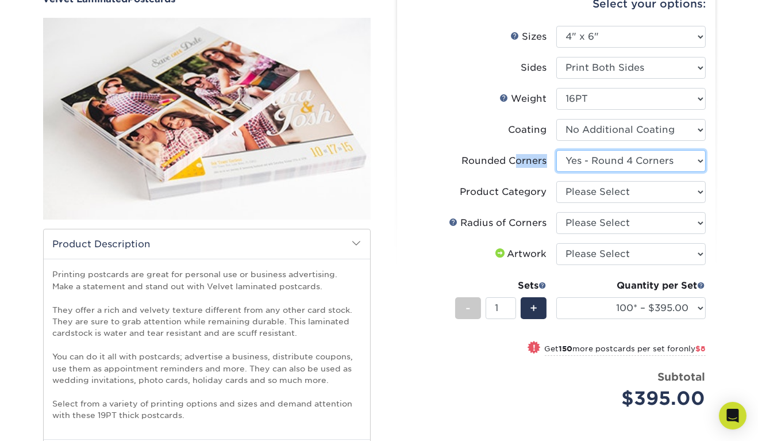
scroll to position [122, 0]
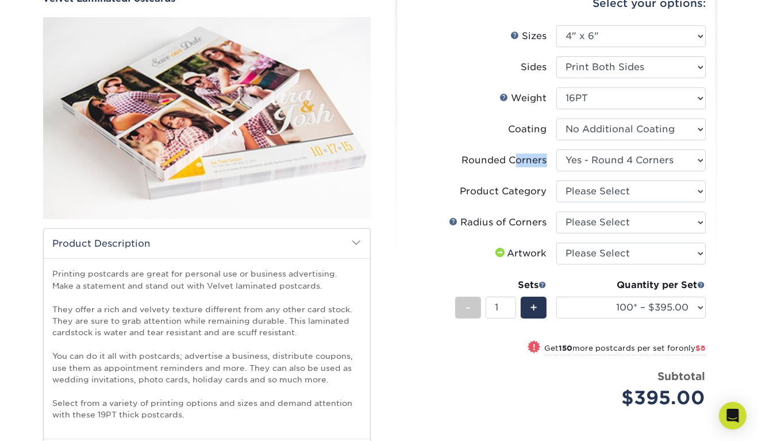
click at [517, 170] on label "Rounded Corners" at bounding box center [481, 160] width 149 height 22
click at [600, 187] on select "Please Select Postcards" at bounding box center [631, 192] width 149 height 22
select select "9b7272e0-d6c8-4c3c-8e97-d3a1bcdab858"
click at [557, 181] on select "Please Select Postcards" at bounding box center [631, 192] width 149 height 22
click at [600, 222] on select "Please Select Rounded 1/8" Rounded 1/4"" at bounding box center [631, 223] width 149 height 22
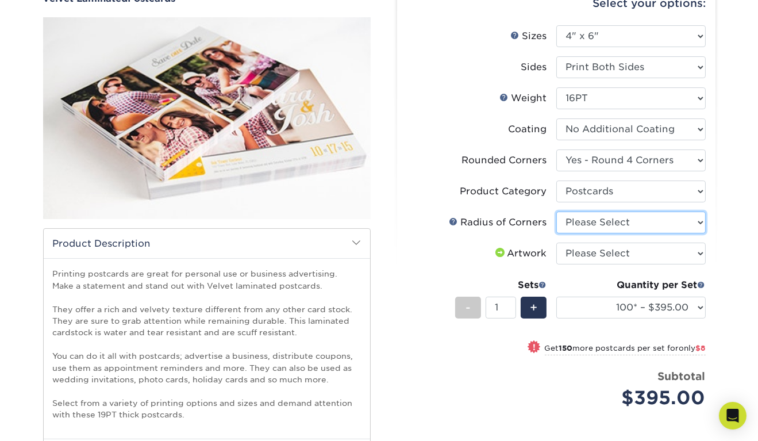
select select "479fbfe7-6a0c-4895-8c9a-81739b7486c9"
click at [557, 212] on select "Please Select Rounded 1/8" Rounded 1/4"" at bounding box center [631, 223] width 149 height 22
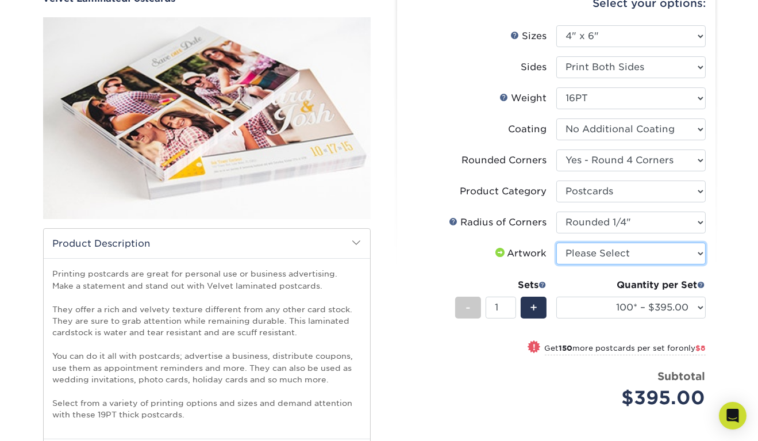
click at [596, 246] on select "Please Select I will upload files I need a design - $150" at bounding box center [631, 254] width 149 height 22
select select "upload"
click at [557, 243] on select "Please Select I will upload files I need a design - $150" at bounding box center [631, 254] width 149 height 22
click at [596, 282] on div "Quantity per Set" at bounding box center [631, 285] width 149 height 14
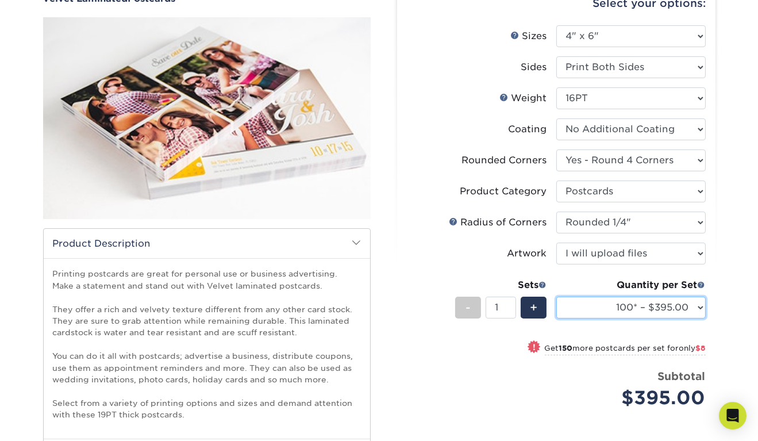
click at [590, 301] on select "100* – $395.00 250* – $403.00 500 – $427.00 1000 – $556.00 2500 – $1112.00 5000…" at bounding box center [631, 308] width 149 height 22
select select "250* – $403.00"
click at [557, 297] on select "100* – $395.00 250* – $403.00 500 – $427.00 1000 – $556.00 2500 – $1112.00 5000…" at bounding box center [631, 308] width 149 height 22
click at [475, 244] on label "Artwork" at bounding box center [481, 254] width 149 height 22
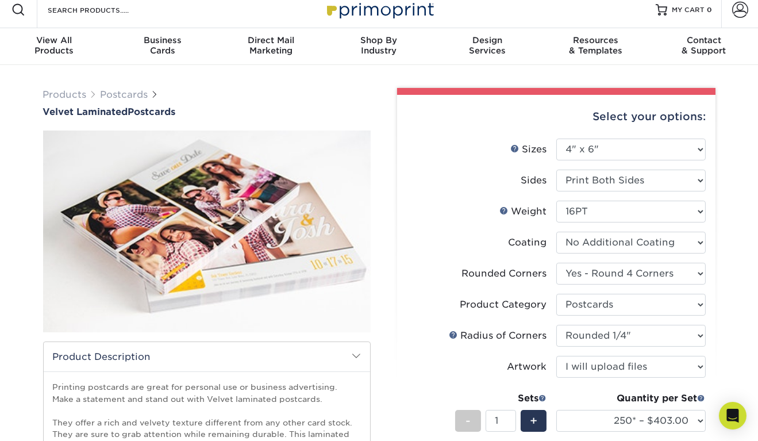
scroll to position [0, 0]
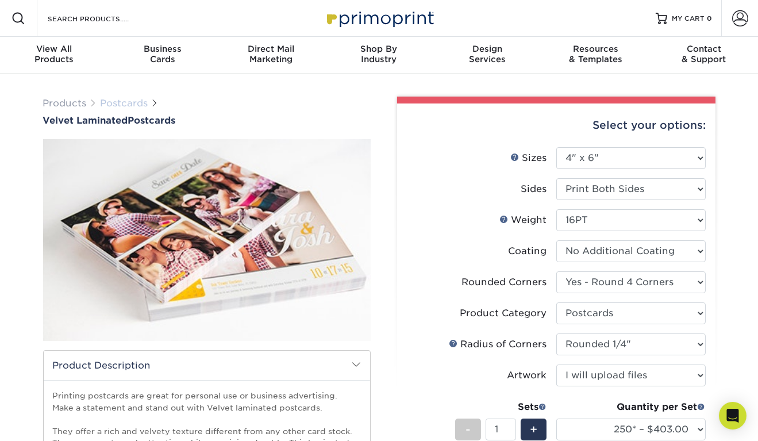
click at [114, 101] on link "Postcards" at bounding box center [125, 103] width 48 height 11
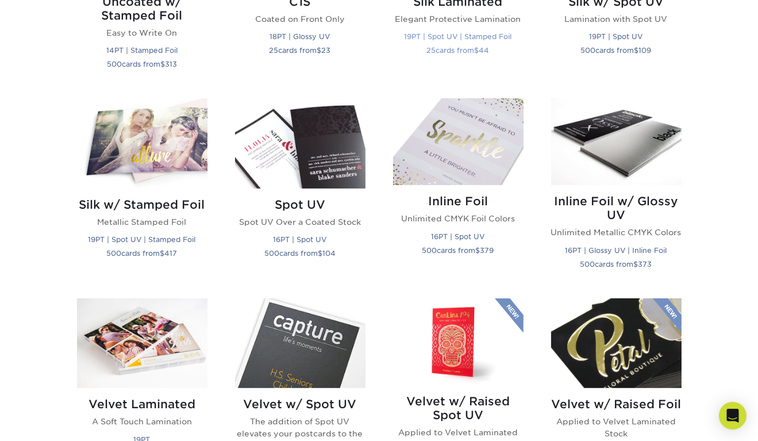
scroll to position [819, 0]
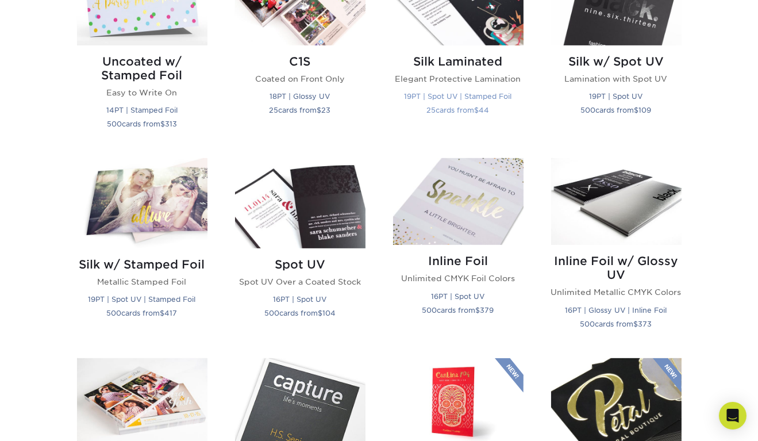
click at [455, 53] on div "Silk Laminated Elegant Protective Lamination 19PT | Spot UV | Stamped Foil 25 c…" at bounding box center [458, 87] width 131 height 85
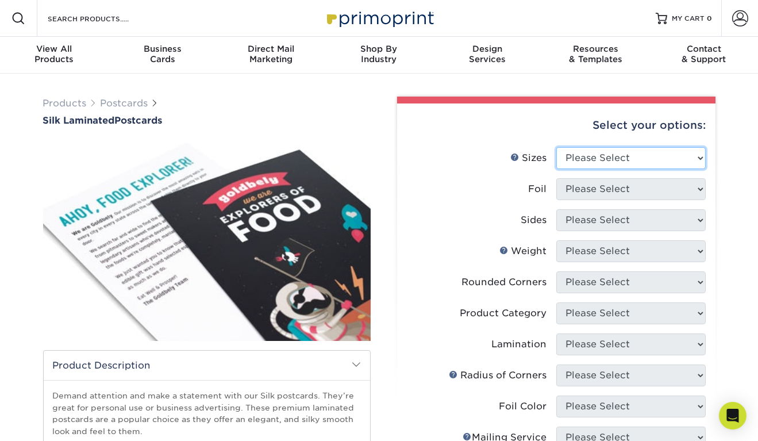
click at [613, 158] on select "Please Select 2" x 4" 2" x 6" 2" x 8" 3" x 5" 3.5" x 3.5" 3.5" x 4" 3.5" x 8.5"…" at bounding box center [631, 158] width 149 height 22
select select "4.00x6.00"
click at [557, 147] on select "Please Select 2" x 4" 2" x 6" 2" x 8" 3" x 5" 3.5" x 3.5" 3.5" x 4" 3.5" x 8.5"…" at bounding box center [631, 158] width 149 height 22
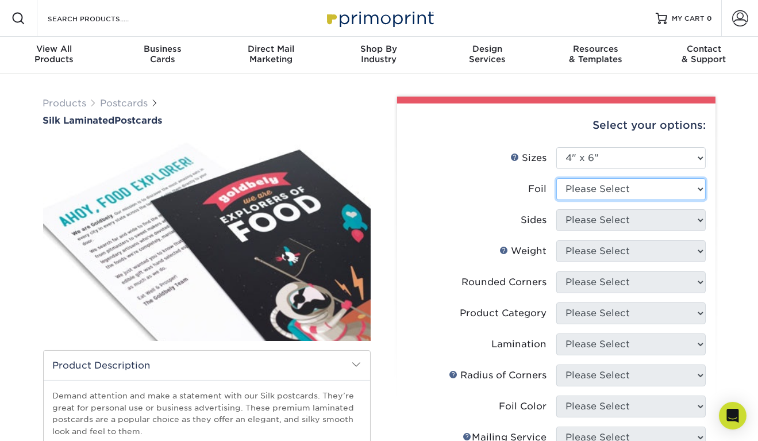
click at [597, 188] on select "Please Select Yes No" at bounding box center [631, 189] width 149 height 22
select select "0"
click at [557, 178] on select "Please Select Yes No" at bounding box center [631, 189] width 149 height 22
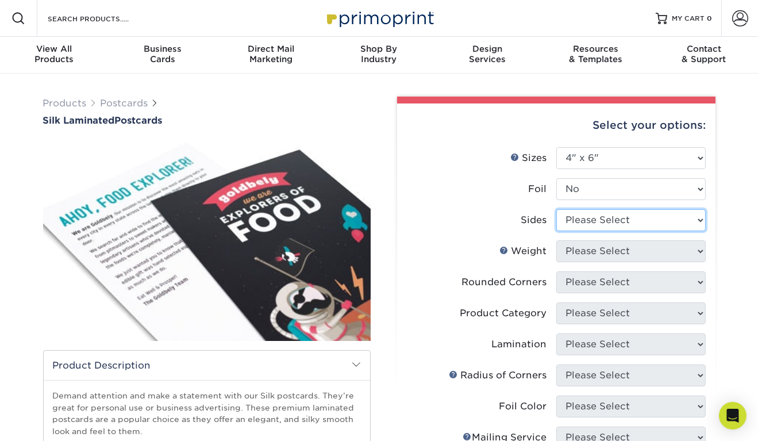
click at [597, 228] on select "Please Select Print Both Sides Print Front Only" at bounding box center [631, 220] width 149 height 22
select select "13abbda7-1d64-4f25-8bb2-c179b224825d"
click at [557, 209] on select "Please Select Print Both Sides Print Front Only" at bounding box center [631, 220] width 149 height 22
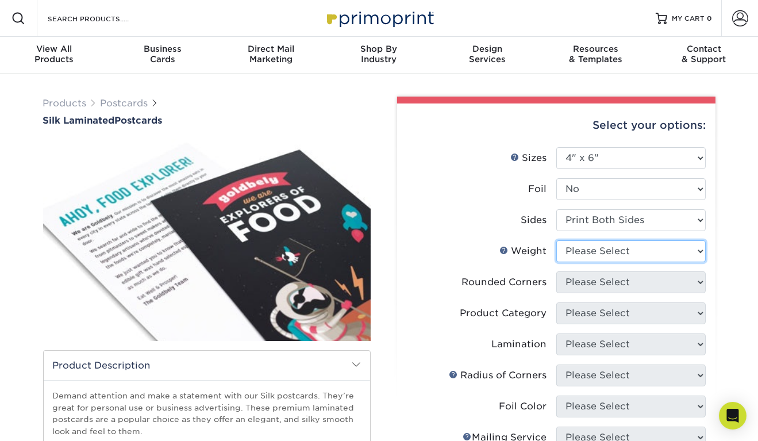
click at [597, 252] on select "Please Select 16PT" at bounding box center [631, 251] width 149 height 22
select select "16PT"
click at [557, 240] on select "Please Select 16PT" at bounding box center [631, 251] width 149 height 22
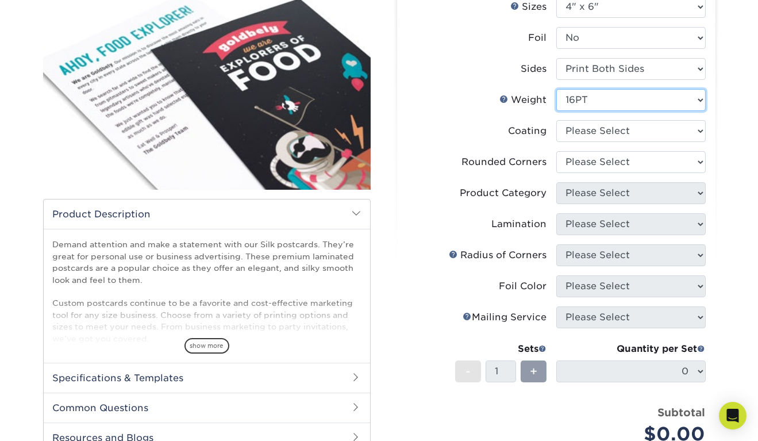
scroll to position [151, 0]
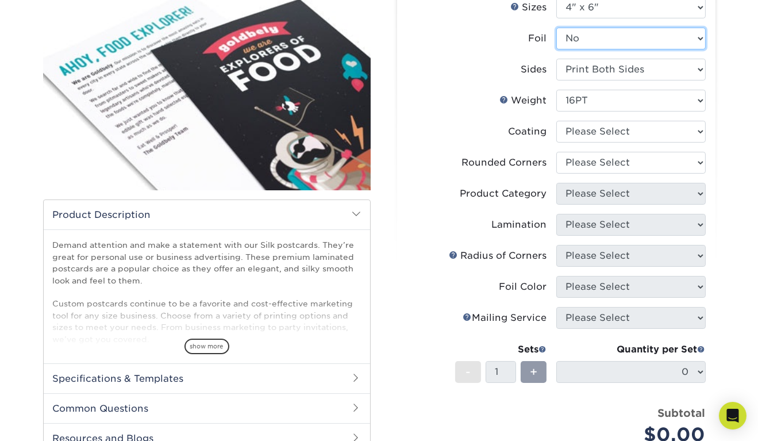
click at [599, 32] on select "Please Select Yes No" at bounding box center [631, 39] width 149 height 22
click at [557, 28] on select "Please Select Yes No" at bounding box center [631, 39] width 149 height 22
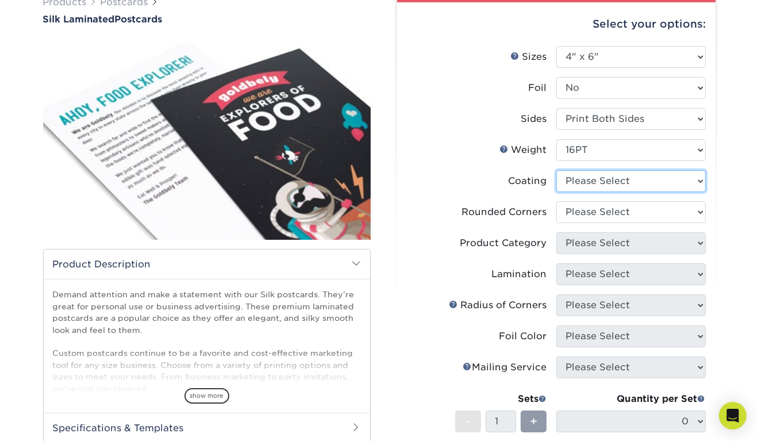
click at [602, 179] on select at bounding box center [631, 181] width 149 height 22
click at [557, 170] on select at bounding box center [631, 181] width 149 height 22
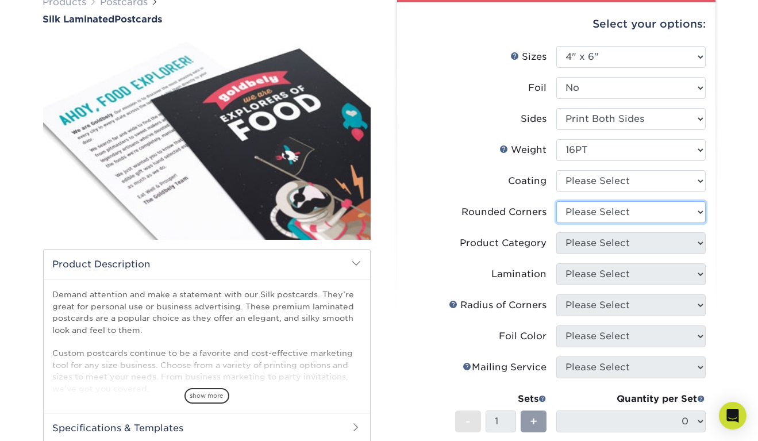
click at [599, 220] on select "Please Select Yes - Round 4 Corners No" at bounding box center [631, 212] width 149 height 22
select select "7672df9e-0e0a-464d-8e1f-920c575e4da3"
click at [557, 201] on select "Please Select Yes - Round 4 Corners No" at bounding box center [631, 212] width 149 height 22
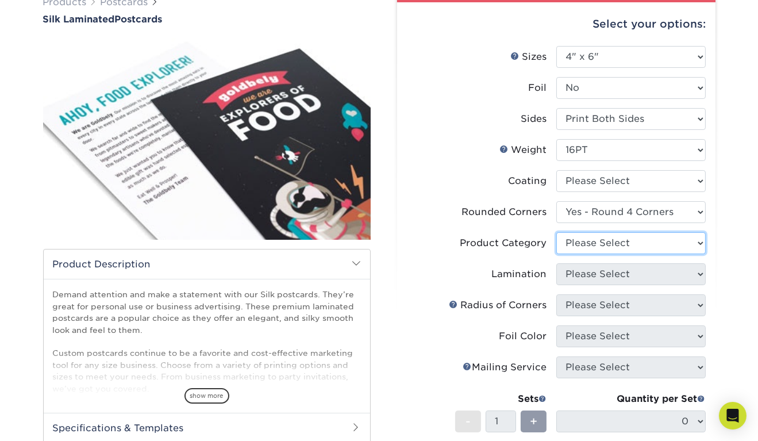
click at [600, 247] on select "Please Select" at bounding box center [631, 243] width 149 height 22
click at [557, 232] on select "Please Select" at bounding box center [631, 243] width 149 height 22
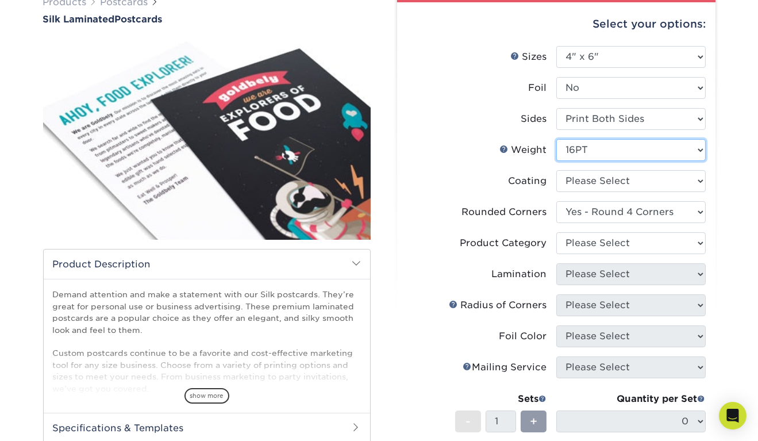
click at [609, 147] on select "Please Select 16PT" at bounding box center [631, 150] width 149 height 22
click at [610, 159] on select "Please Select 16PT" at bounding box center [631, 150] width 149 height 22
click at [608, 147] on select "Please Select 16PT" at bounding box center [631, 150] width 149 height 22
click at [557, 139] on select "Please Select 16PT" at bounding box center [631, 150] width 149 height 22
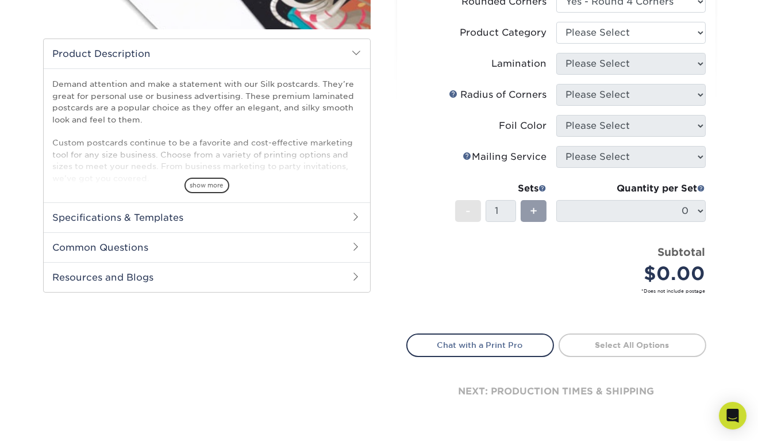
scroll to position [312, 0]
click at [494, 350] on link "Chat with a Print Pro" at bounding box center [480, 344] width 148 height 23
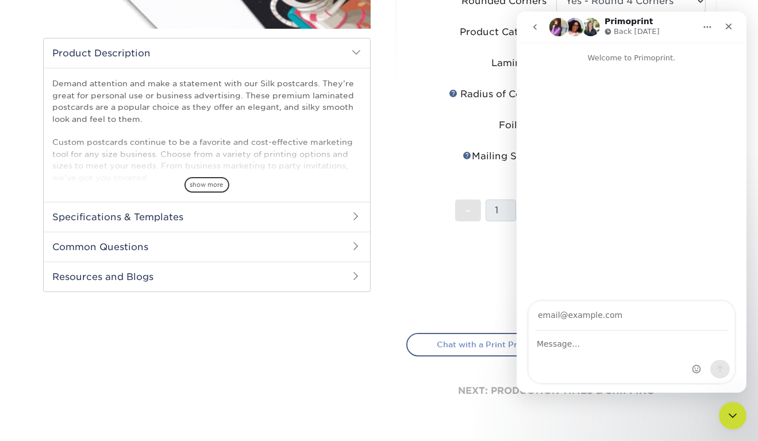
scroll to position [0, 0]
click at [454, 208] on li "Sets - 1 + Quantity per Set 0 (Price includes envelopes)" at bounding box center [556, 210] width 299 height 67
click at [723, 32] on div "Close" at bounding box center [728, 26] width 21 height 21
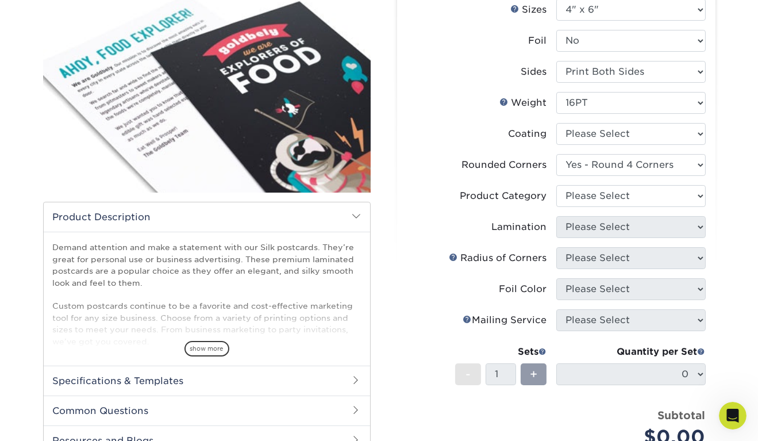
scroll to position [149, 0]
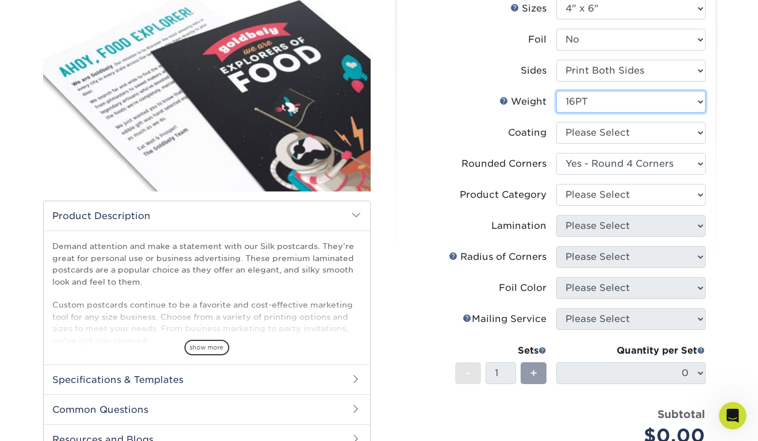
click at [650, 105] on select "Please Select 16PT" at bounding box center [631, 102] width 149 height 22
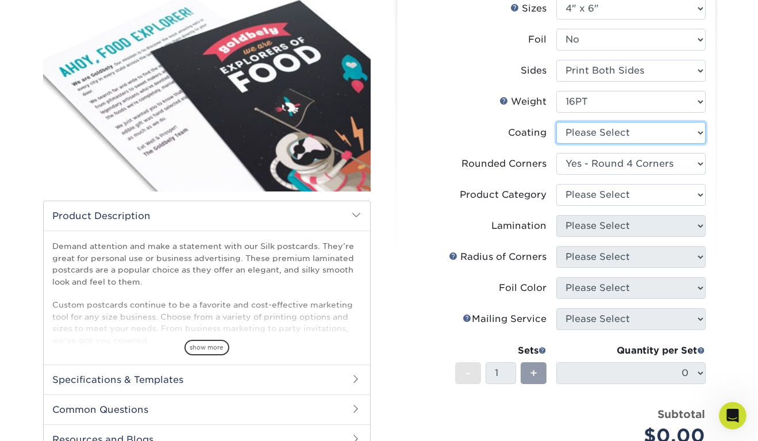
click at [650, 135] on select at bounding box center [631, 133] width 149 height 22
select select "3e7618de-abca-4bda-9f97-8b9129e913d8"
click at [557, 122] on select at bounding box center [631, 133] width 149 height 22
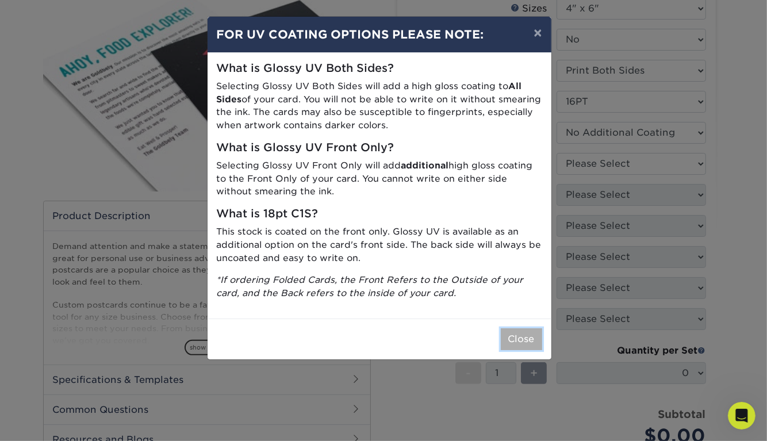
click at [523, 348] on button "Close" at bounding box center [521, 339] width 41 height 22
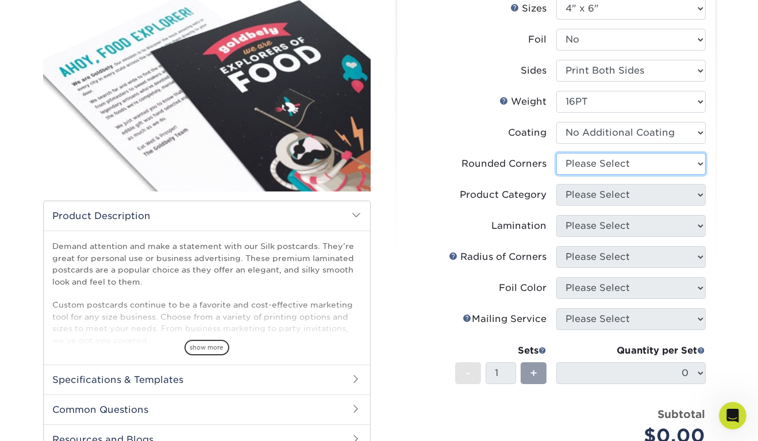
click at [601, 160] on select "Please Select Yes - Round 4 Corners No" at bounding box center [631, 164] width 149 height 22
select select "7672df9e-0e0a-464d-8e1f-920c575e4da3"
click at [557, 153] on select "Please Select Yes - Round 4 Corners No" at bounding box center [631, 164] width 149 height 22
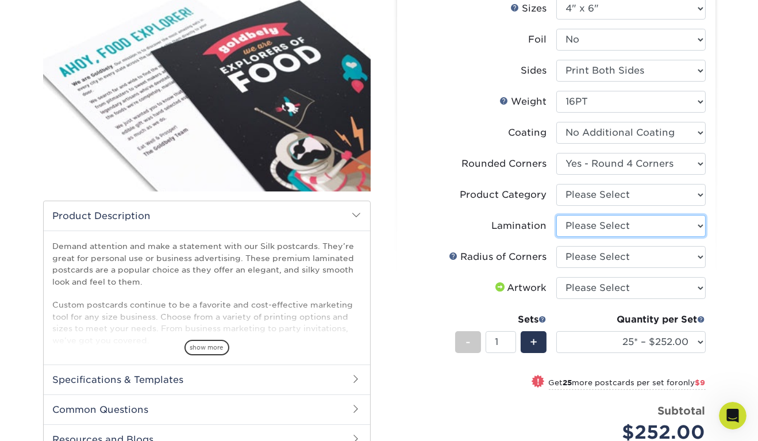
click at [603, 225] on select "Please Select Silk" at bounding box center [631, 226] width 149 height 22
select select "ccacb42f-45f7-42d3-bbd3-7c8421cf37f0"
click at [557, 215] on select "Please Select Silk" at bounding box center [631, 226] width 149 height 22
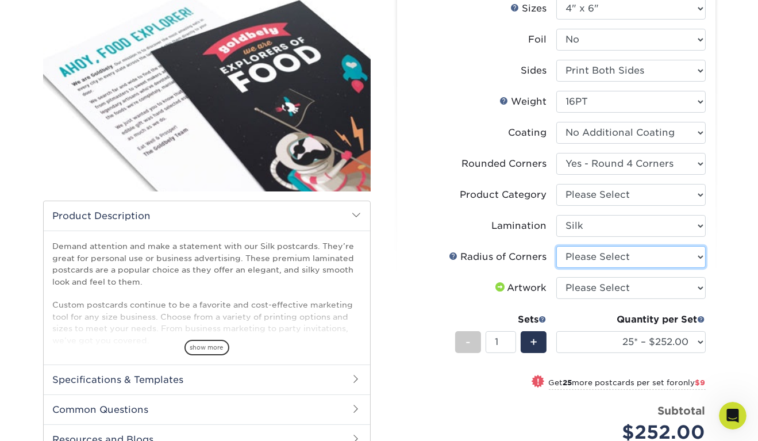
drag, startPoint x: 603, startPoint y: 257, endPoint x: 611, endPoint y: 305, distance: 48.4
click at [611, 305] on ul "Sizes Help Sizes Please Select 2" x 4" 2" x 6" 2" x 8" 3" x 5" 3.5" x 3.5" 3.5"…" at bounding box center [556, 234] width 300 height 472
select select "479fbfe7-6a0c-4895-8c9a-81739b7486c9"
click at [557, 246] on select "Please Select Rounded 1/8" Rounded 1/4"" at bounding box center [631, 257] width 149 height 22
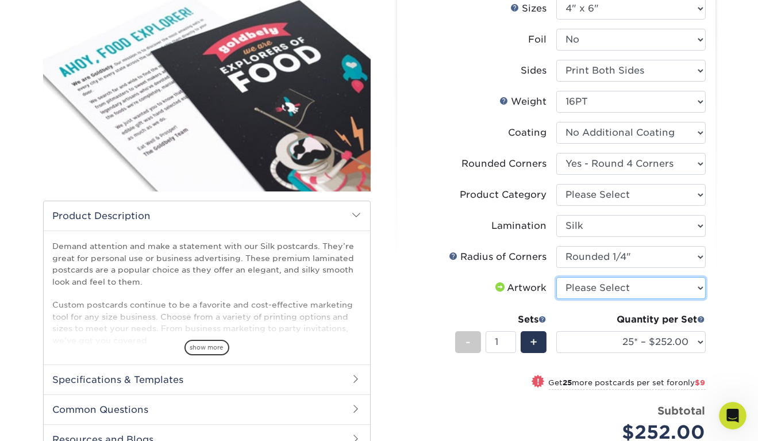
click at [609, 291] on select "Please Select I will upload files I need a design - $150" at bounding box center [631, 288] width 149 height 22
select select "upload"
click at [557, 277] on select "Please Select I will upload files I need a design - $150" at bounding box center [631, 288] width 149 height 22
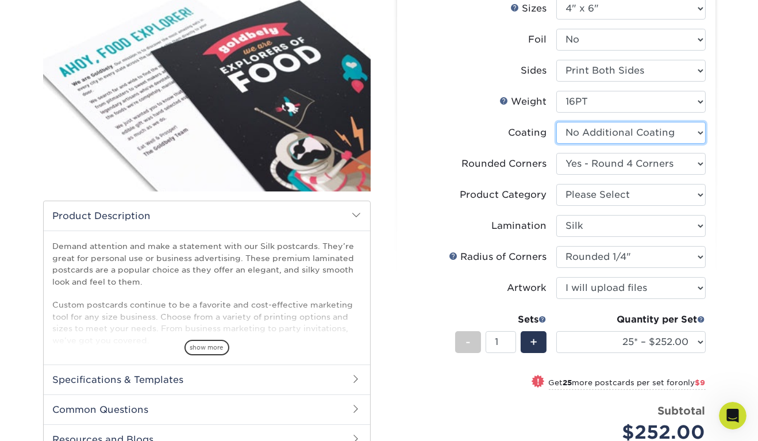
click at [659, 132] on select at bounding box center [631, 133] width 149 height 22
click at [477, 221] on label "Lamination" at bounding box center [481, 226] width 149 height 22
drag, startPoint x: 636, startPoint y: 355, endPoint x: 627, endPoint y: 346, distance: 12.2
click at [627, 346] on div "Quantity per Set 25* – $252.00 50* – $261.00 75* – $274.00 100* – $289.00 250* …" at bounding box center [631, 339] width 149 height 53
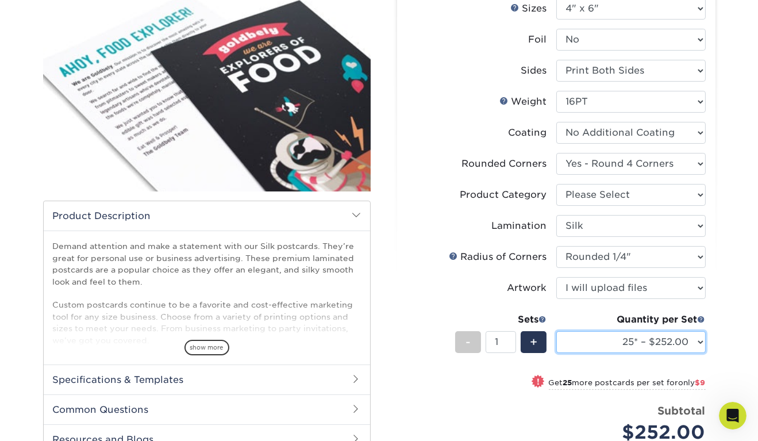
click at [627, 346] on select "25* – $252.00 50* – $261.00 75* – $274.00 100* – $289.00 250* – $296.00 500 – $…" at bounding box center [631, 342] width 149 height 22
click at [557, 331] on select "25* – $252.00 50* – $261.00 75* – $274.00 100* – $289.00 250* – $296.00 500 – $…" at bounding box center [631, 342] width 149 height 22
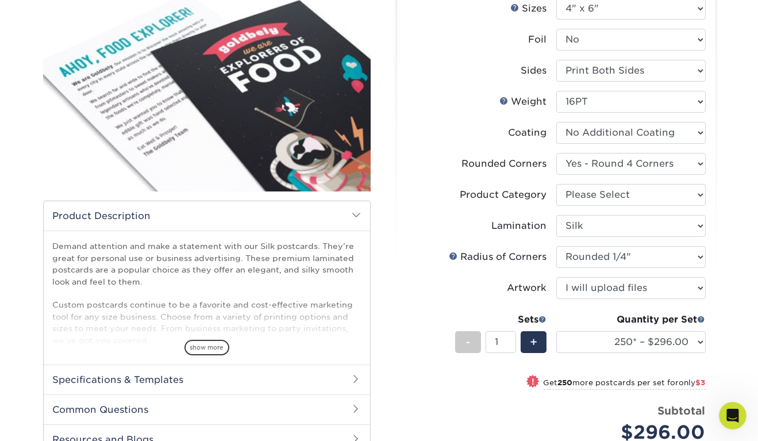
click at [446, 295] on label "Artwork" at bounding box center [481, 288] width 149 height 22
click at [622, 342] on select "25* – $252.00 50* – $261.00 75* – $274.00 100* – $289.00 250* – $296.00 500 – $…" at bounding box center [631, 342] width 149 height 22
select select "500 – $299.00"
click at [557, 331] on select "25* – $252.00 50* – $261.00 75* – $274.00 100* – $289.00 250* – $296.00 500 – $…" at bounding box center [631, 342] width 149 height 22
click at [485, 256] on div "Radius of Corners" at bounding box center [499, 257] width 98 height 14
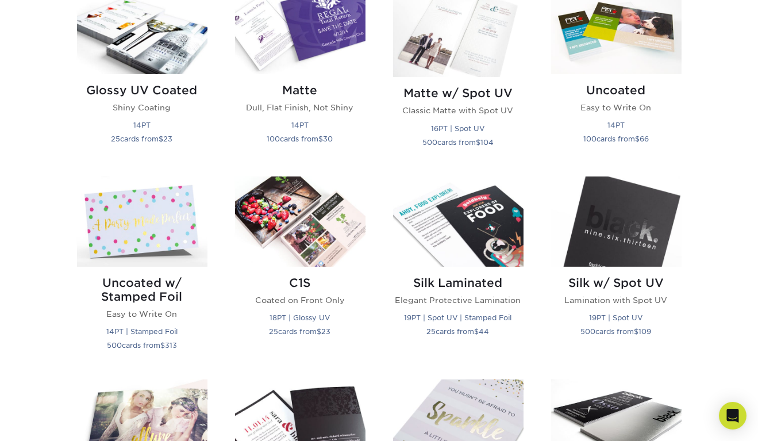
scroll to position [440, 0]
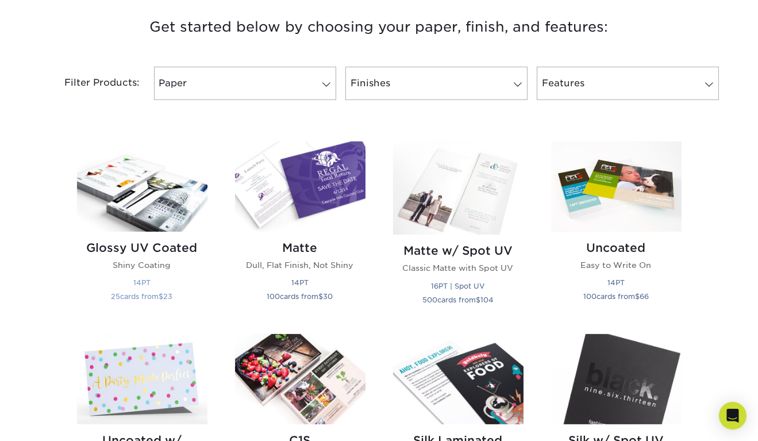
click at [137, 206] on img at bounding box center [142, 186] width 131 height 90
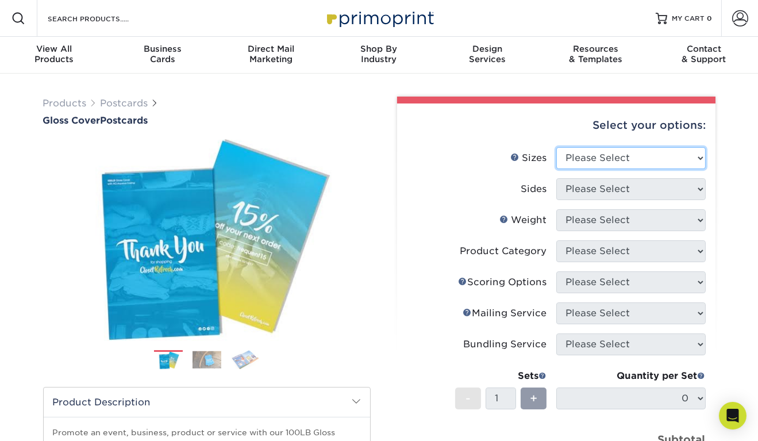
click at [609, 148] on select "Please Select 2" x 8" 3" x 4" 3" x 5" 3.5" x 8.5" 4" x 6" 4" x 9" 4.25" x 5.5" …" at bounding box center [631, 158] width 149 height 22
select select "4.00x6.00"
click at [557, 147] on select "Please Select 2" x 8" 3" x 4" 3" x 5" 3.5" x 8.5" 4" x 6" 4" x 9" 4.25" x 5.5" …" at bounding box center [631, 158] width 149 height 22
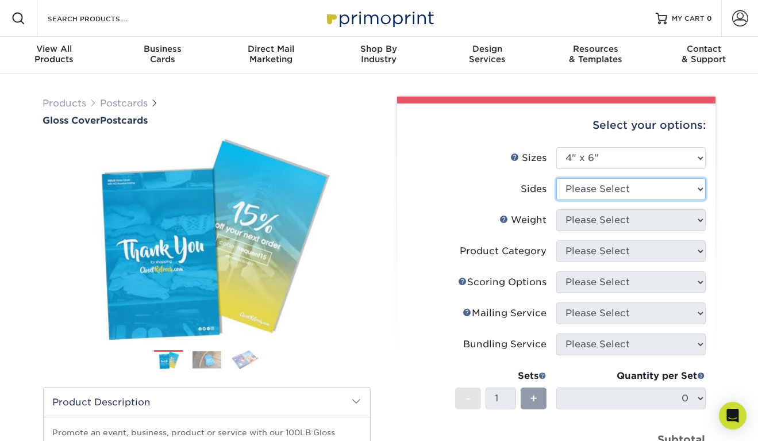
drag, startPoint x: 587, startPoint y: 193, endPoint x: 588, endPoint y: 236, distance: 42.5
click at [588, 236] on ul "Sizes Help Sizes Please Select 2" x 8" 3" x 4" 3" x 5" 3.5" x 8.5" 4" x 6" 4" x…" at bounding box center [556, 322] width 300 height 351
select select "13abbda7-1d64-4f25-8bb2-c179b224825d"
click at [557, 178] on select "Please Select Print Both Sides Print Front Only" at bounding box center [631, 189] width 149 height 22
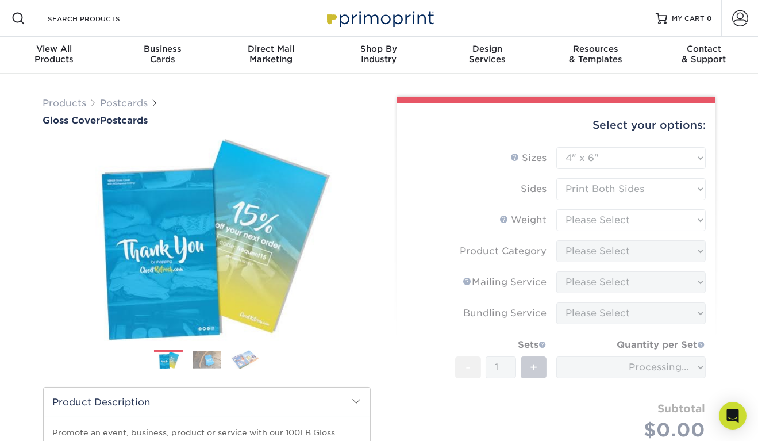
click at [588, 219] on form "Sizes Help Sizes Please Select 2" x 8" 3" x 4" 3" x 5" 3.5" x 8.5" 4" x 6" 4" x…" at bounding box center [556, 311] width 300 height 329
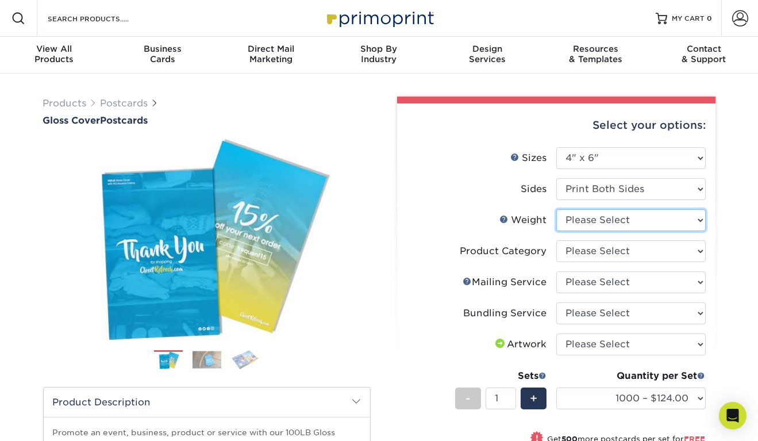
click at [592, 219] on select "Please Select 100LB" at bounding box center [631, 220] width 149 height 22
select select "100LB"
click at [557, 209] on select "Please Select 100LB" at bounding box center [631, 220] width 149 height 22
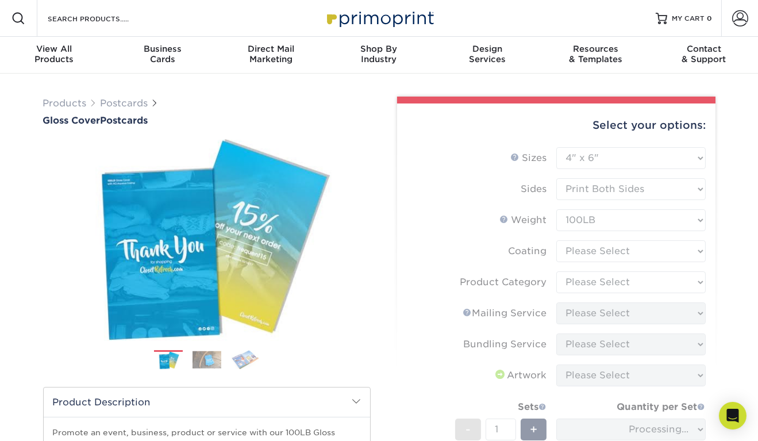
click at [594, 255] on form "Sizes Help Sizes Please Select 2" x 8" 3" x 4" 3" x 5" 3.5" x 8.5" 4" x 6" 4" x…" at bounding box center [556, 343] width 300 height 392
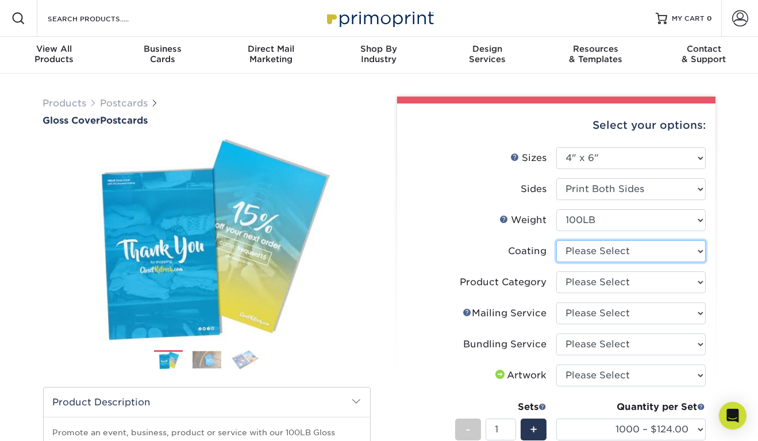
click at [590, 251] on select at bounding box center [631, 251] width 149 height 22
select select "d41dab50-ff65-4f4f-bb17-2afe4d36ae33"
click at [557, 240] on select at bounding box center [631, 251] width 149 height 22
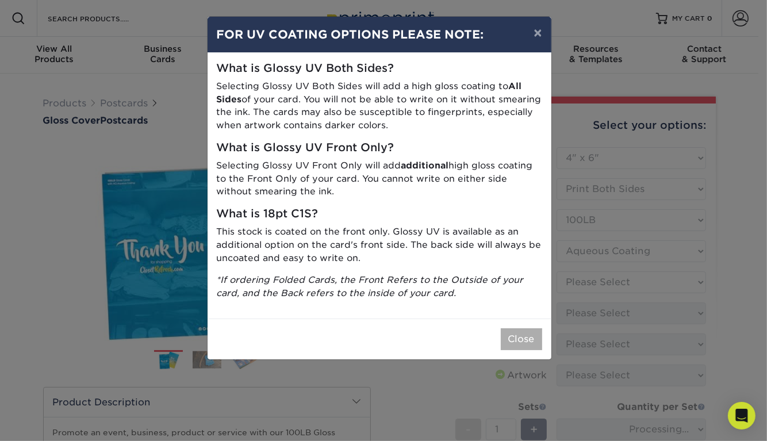
drag, startPoint x: 517, startPoint y: 350, endPoint x: 517, endPoint y: 339, distance: 10.9
click at [517, 339] on div "Close" at bounding box center [380, 339] width 344 height 41
click at [517, 339] on button "Close" at bounding box center [521, 339] width 41 height 22
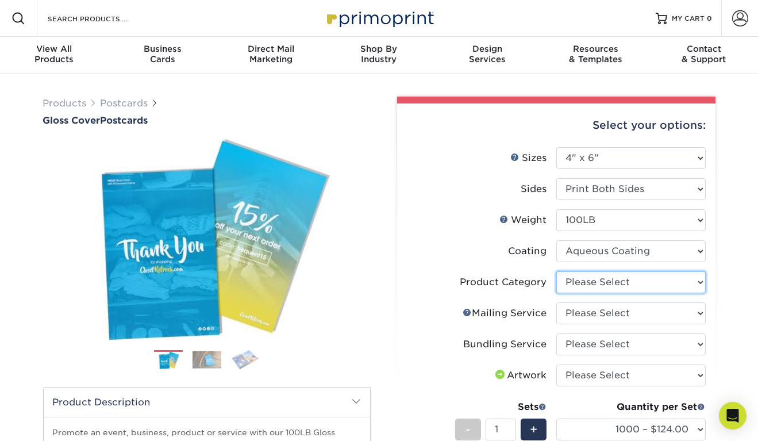
drag, startPoint x: 580, startPoint y: 275, endPoint x: 586, endPoint y: 313, distance: 38.6
click at [586, 313] on ul "Sizes Help Sizes Please Select 2" x 8" 3" x 4" 3" x 5" 3.5" x 8.5" 4" x 6" 4" x…" at bounding box center [556, 352] width 300 height 410
select select "9b7272e0-d6c8-4c3c-8e97-d3a1bcdab858"
click at [557, 271] on select "Please Select Postcards" at bounding box center [631, 282] width 149 height 22
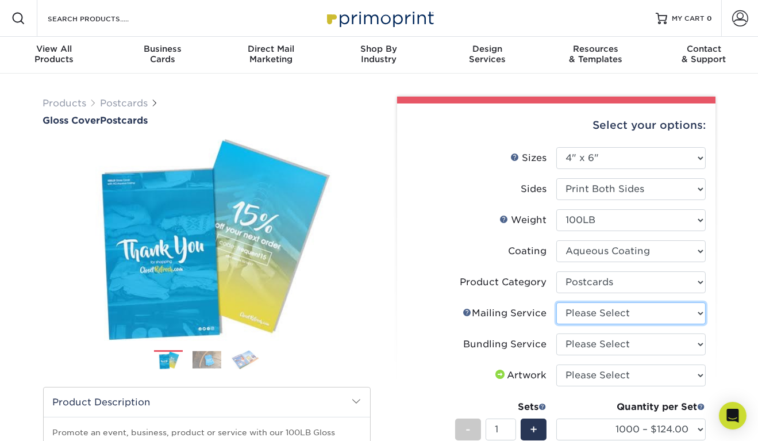
click at [588, 316] on select "Please Select No Direct Mailing Service No, I will mail/stamp/imprint Direct Ma…" at bounding box center [631, 313] width 149 height 22
select select "3e5e9bdd-d78a-4c28-a41d-fe1407925ca6"
click at [557, 302] on select "Please Select No Direct Mailing Service No, I will mail/stamp/imprint Direct Ma…" at bounding box center [631, 313] width 149 height 22
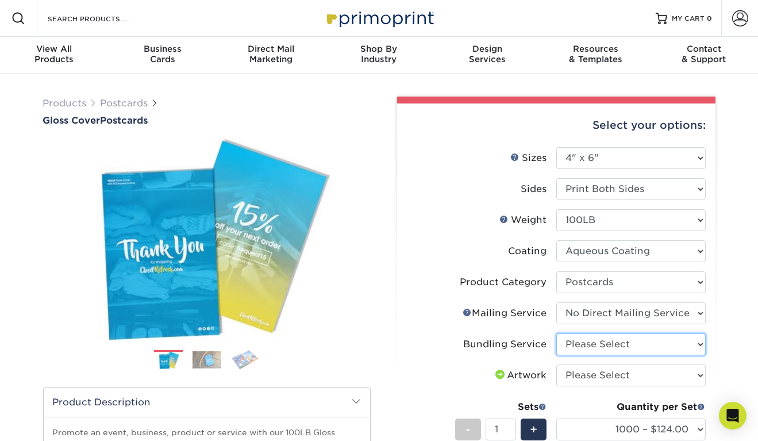
click at [587, 351] on select "Please Select No Bundling Services Yes, Bundles of 50 (+2 Days) Yes, Bundles of…" at bounding box center [631, 344] width 149 height 22
select select "58689abb-25c0-461c-a4c3-a80b627d6649"
click at [557, 333] on select "Please Select No Bundling Services Yes, Bundles of 50 (+2 Days) Yes, Bundles of…" at bounding box center [631, 344] width 149 height 22
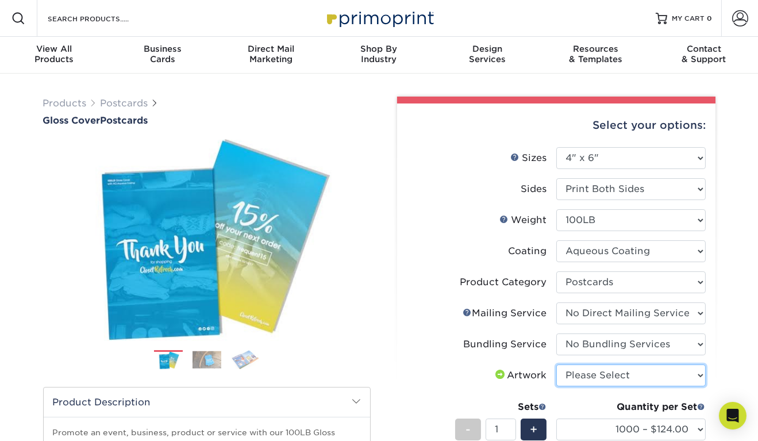
click at [589, 375] on select "Please Select I will upload files I need a design - $150" at bounding box center [631, 376] width 149 height 22
select select "upload"
click at [557, 365] on select "Please Select I will upload files I need a design - $150" at bounding box center [631, 376] width 149 height 22
click at [475, 306] on div "Mailing Service Help Mailing Service" at bounding box center [505, 313] width 84 height 14
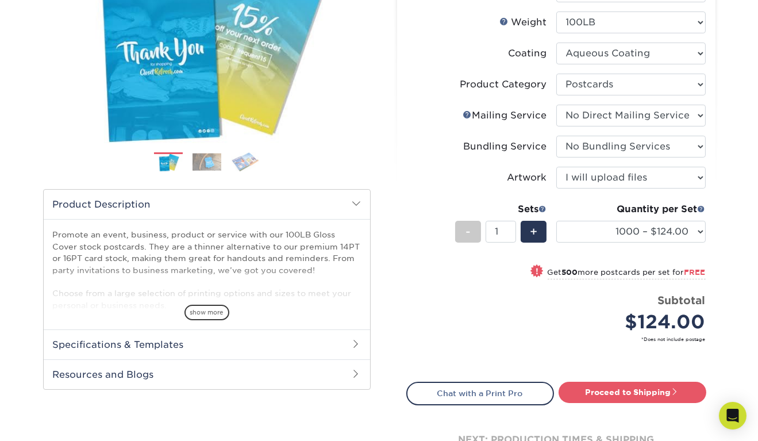
scroll to position [202, 0]
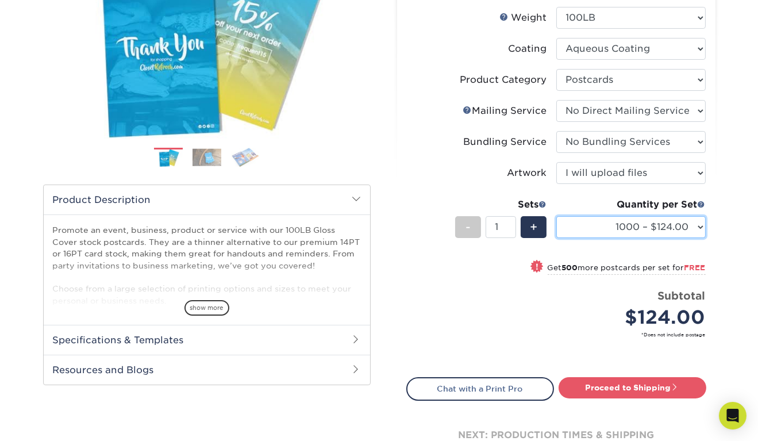
click at [605, 230] on select "1000 – $124.00 1500 – $119.00 2000 – $162.00 2500 – $204.00 3000 – $243.00 4000…" at bounding box center [631, 227] width 149 height 22
click at [586, 282] on div "! Get 500 more postcards per set for FREE" at bounding box center [556, 274] width 299 height 28
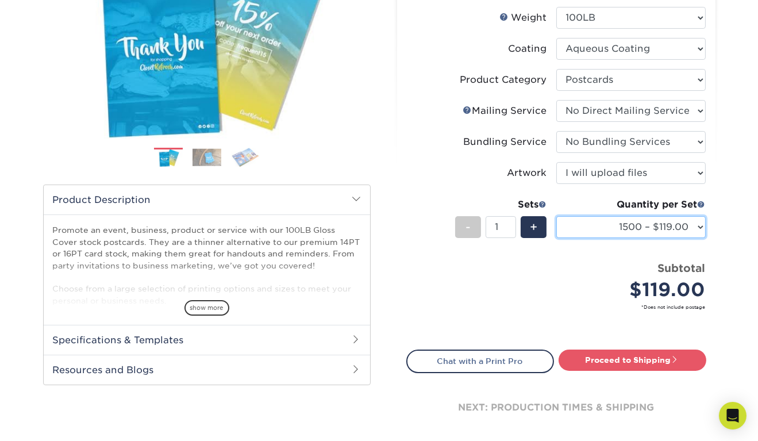
click at [605, 233] on select "1000 – $124.00 1500 – $119.00 2000 – $162.00 2500 – $204.00 3000 – $243.00 4000…" at bounding box center [631, 227] width 149 height 22
click at [557, 216] on select "1000 – $124.00 1500 – $119.00 2000 – $162.00 2500 – $204.00 3000 – $243.00 4000…" at bounding box center [631, 227] width 149 height 22
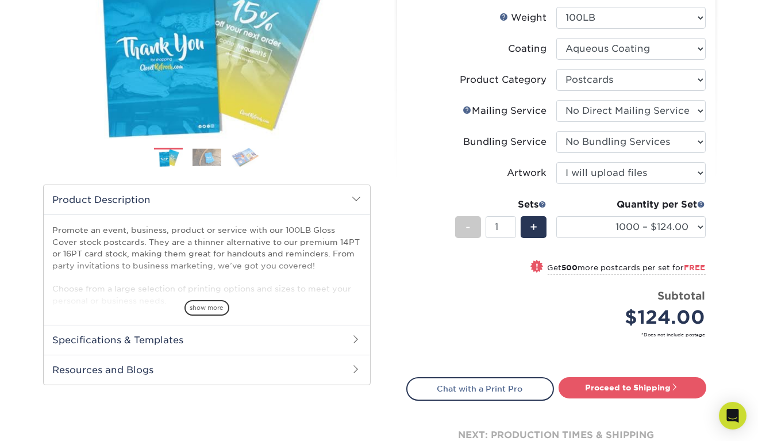
click at [543, 285] on div "! Get 500 more postcards per set for FREE" at bounding box center [556, 274] width 299 height 28
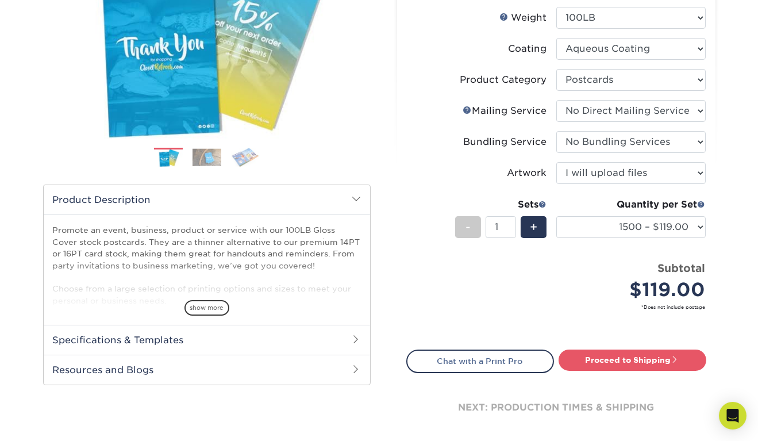
click at [543, 285] on div "Price per set $119.00" at bounding box center [481, 282] width 149 height 44
drag, startPoint x: 591, startPoint y: 229, endPoint x: 596, endPoint y: 252, distance: 23.6
click at [596, 252] on li "Sets - 1 + Quantity per Set 1000 – $124.00 1500 – $119.00 2000 – $162.00 2500 –…" at bounding box center [556, 226] width 299 height 67
click at [557, 216] on select "1000 – $124.00 1500 – $119.00 2000 – $162.00 2500 – $204.00 3000 – $243.00 4000…" at bounding box center [631, 227] width 149 height 22
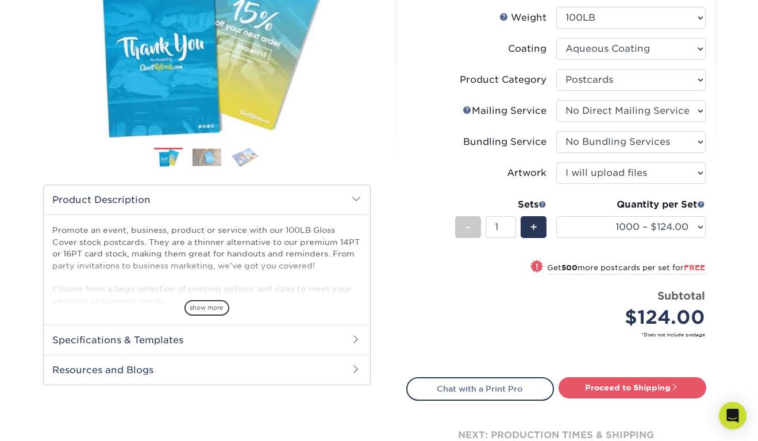
click at [536, 262] on span "!" at bounding box center [537, 267] width 3 height 12
select select "1500 – $119.00"
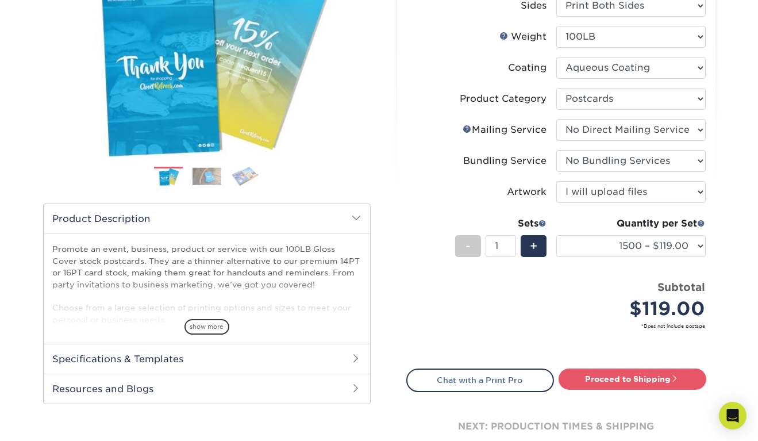
scroll to position [182, 0]
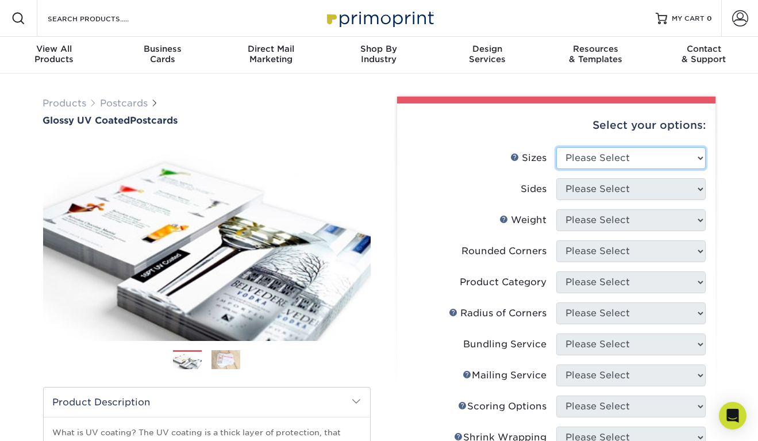
click at [569, 150] on select "Please Select 1.5" x 7" 2" x 4" 2" x 6" 2" x 7" 2" x 8" 2.12" x 5.5" 2.12" x 5.…" at bounding box center [631, 158] width 149 height 22
select select "4.00x6.00"
click at [557, 147] on select "Please Select 1.5" x 7" 2" x 4" 2" x 6" 2" x 7" 2" x 8" 2.12" x 5.5" 2.12" x 5.…" at bounding box center [631, 158] width 149 height 22
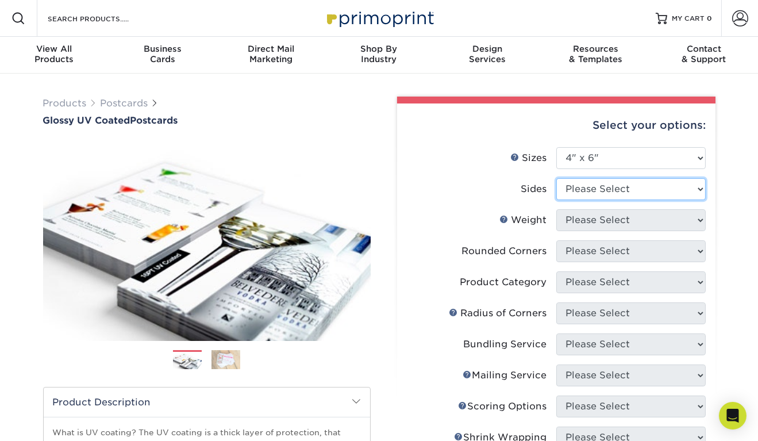
click at [575, 195] on select "Please Select Print Both Sides Print Front Only" at bounding box center [631, 189] width 149 height 22
select select "13abbda7-1d64-4f25-8bb2-c179b224825d"
click at [557, 178] on select "Please Select Print Both Sides Print Front Only" at bounding box center [631, 189] width 149 height 22
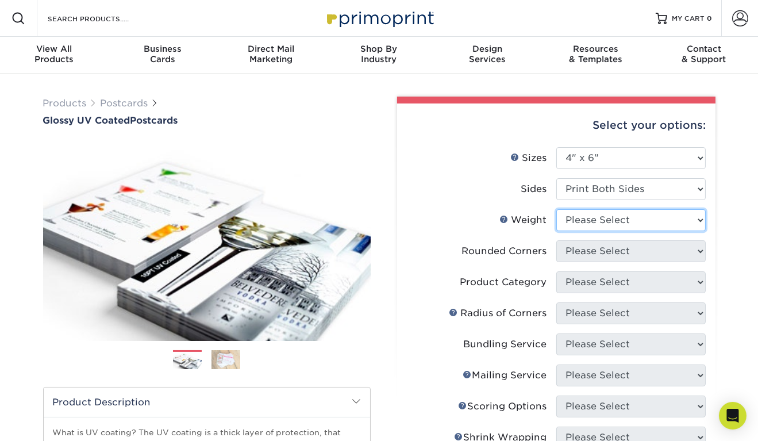
click at [577, 225] on select "Please Select 14PT 16PT 18PT C1S" at bounding box center [631, 220] width 149 height 22
select select "14PT"
click at [557, 209] on select "Please Select 14PT 16PT 18PT C1S" at bounding box center [631, 220] width 149 height 22
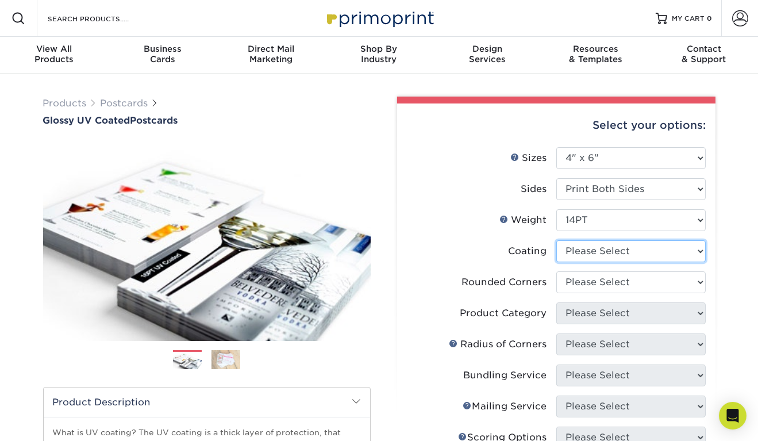
click at [580, 250] on select at bounding box center [631, 251] width 149 height 22
select select "ae367451-b2b8-45df-a344-0f05b6a12993"
click at [557, 240] on select at bounding box center [631, 251] width 149 height 22
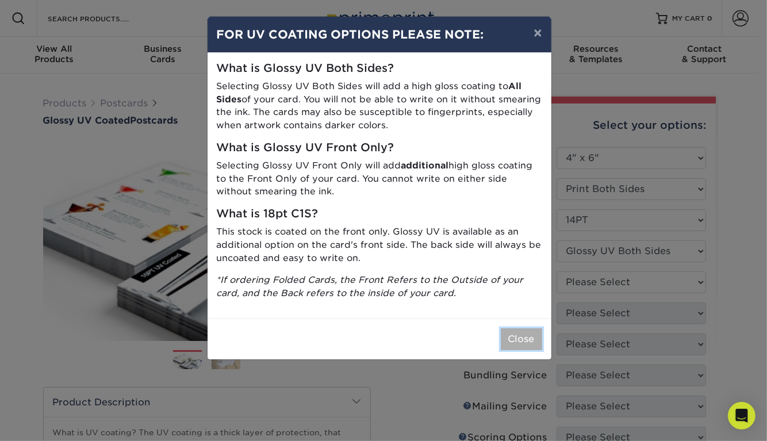
click at [513, 346] on button "Close" at bounding box center [521, 339] width 41 height 22
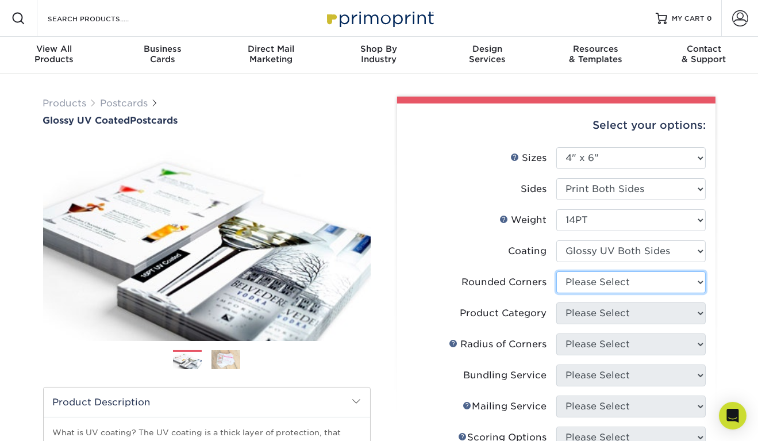
drag, startPoint x: 574, startPoint y: 275, endPoint x: 584, endPoint y: 324, distance: 49.7
click at [584, 324] on ul "Sizes Help Sizes Please Select 1.5" x 7" 2" x 4" 2" x 6" 2" x 7" 2" x 8" 2.12" …" at bounding box center [556, 384] width 300 height 475
select select "7672df9e-0e0a-464d-8e1f-920c575e4da3"
click at [557, 271] on select "Please Select Yes - Round 4 Corners No" at bounding box center [631, 282] width 149 height 22
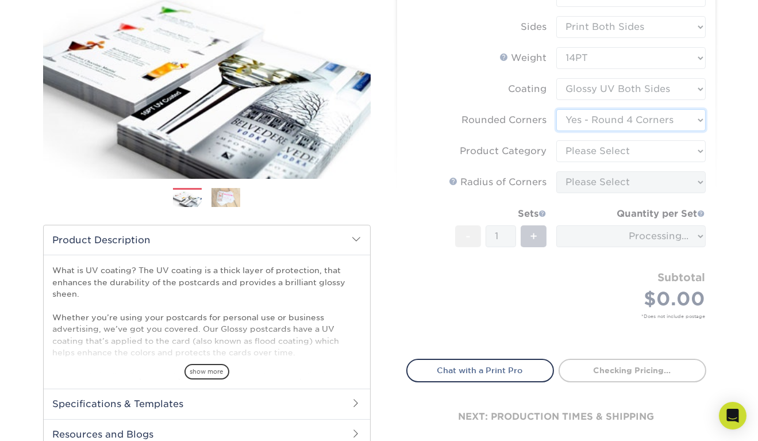
scroll to position [163, 0]
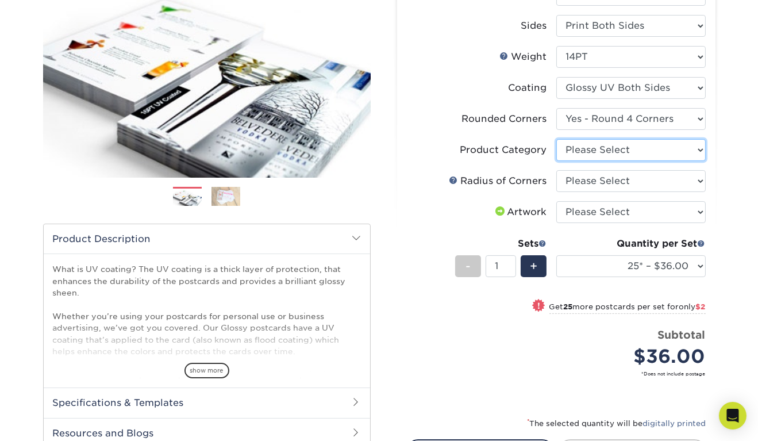
click at [577, 149] on select "Please Select Postcards" at bounding box center [631, 150] width 149 height 22
select select "9b7272e0-d6c8-4c3c-8e97-d3a1bcdab858"
click at [557, 139] on select "Please Select Postcards" at bounding box center [631, 150] width 149 height 22
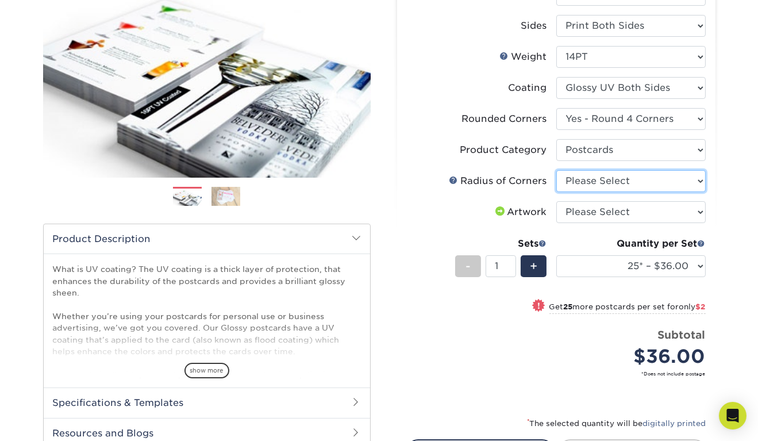
click at [578, 181] on select "Please Select Rounded 1/8" Rounded 1/4"" at bounding box center [631, 181] width 149 height 22
select select "479fbfe7-6a0c-4895-8c9a-81739b7486c9"
click at [557, 170] on select "Please Select Rounded 1/8" Rounded 1/4"" at bounding box center [631, 181] width 149 height 22
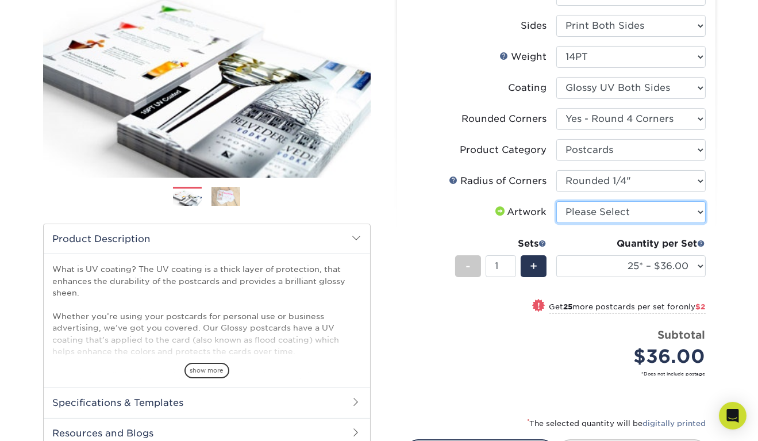
drag, startPoint x: 585, startPoint y: 218, endPoint x: 586, endPoint y: 244, distance: 25.9
click at [586, 244] on ul "Sizes Help Sizes Please Select 1.5" x 7" 2" x 4" 2" x 6" 2" x 7" 2" x 8" 2.12" …" at bounding box center [556, 189] width 300 height 410
select select "upload"
click at [557, 201] on select "Please Select I will upload files I need a design - $150" at bounding box center [631, 212] width 149 height 22
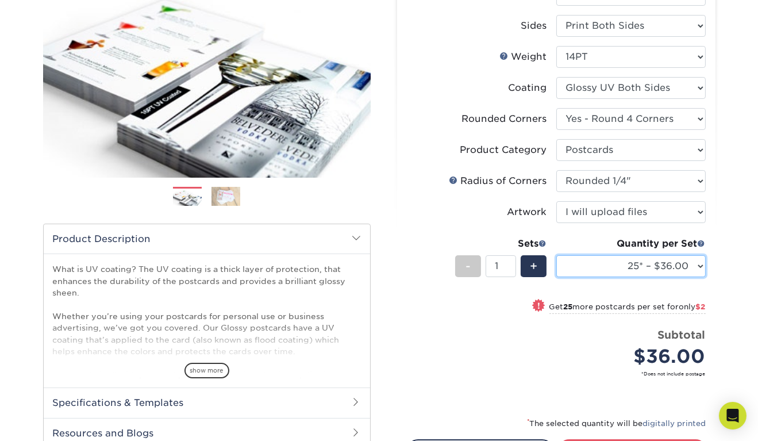
click at [588, 259] on select "25* – $36.00 50* – $38.00 100* – $42.00 250* – $68.00 500 – $84.00 1000 – $106.…" at bounding box center [631, 266] width 149 height 22
select select "250* – $68.00"
click at [557, 255] on select "25* – $36.00 50* – $38.00 100* – $42.00 250* – $68.00 500 – $84.00 1000 – $106.…" at bounding box center [631, 266] width 149 height 22
click at [494, 329] on div "Price per set $68.00" at bounding box center [481, 349] width 149 height 44
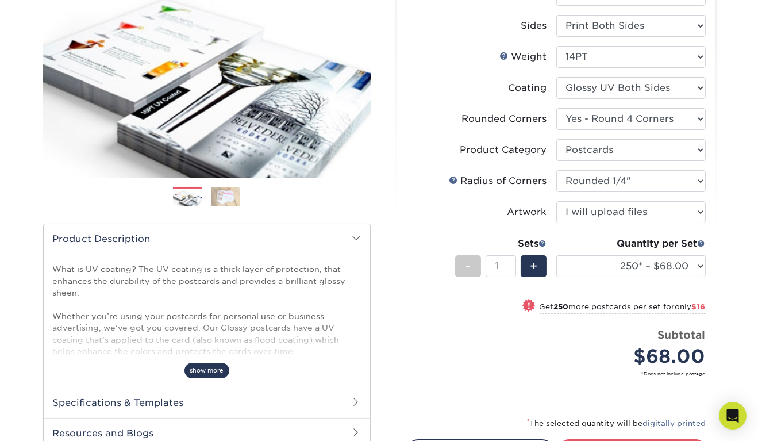
click at [191, 370] on span "show more" at bounding box center [207, 371] width 45 height 16
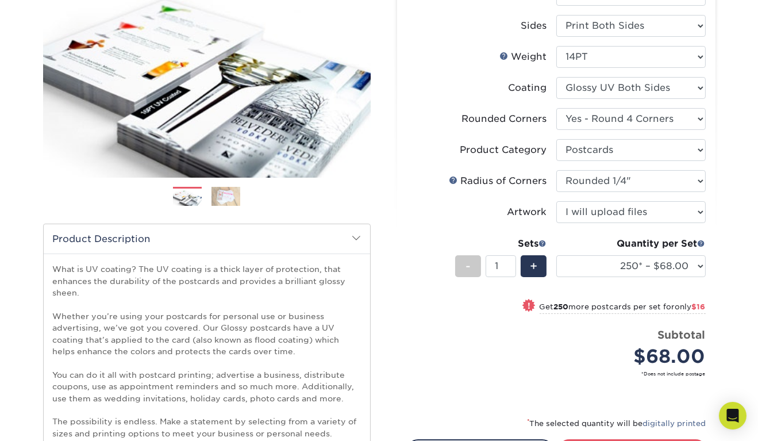
click at [167, 271] on p "What is UV coating? The UV coating is a thick layer of protection, that enhance…" at bounding box center [207, 351] width 308 height 176
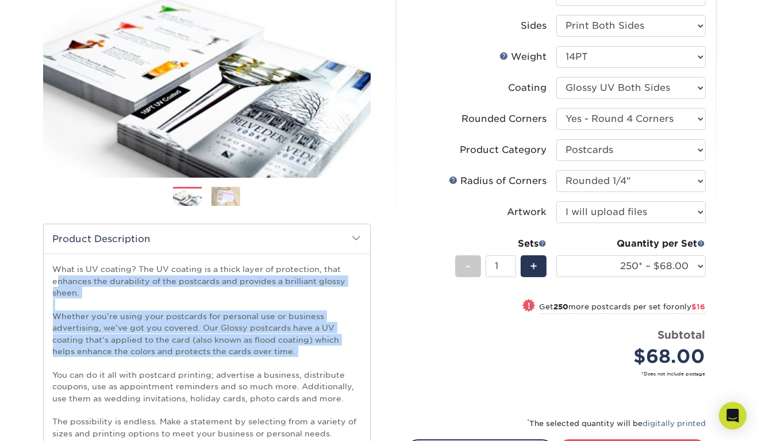
drag, startPoint x: 167, startPoint y: 271, endPoint x: 296, endPoint y: 350, distance: 151.3
click at [296, 350] on p "What is UV coating? The UV coating is a thick layer of protection, that enhance…" at bounding box center [207, 351] width 308 height 176
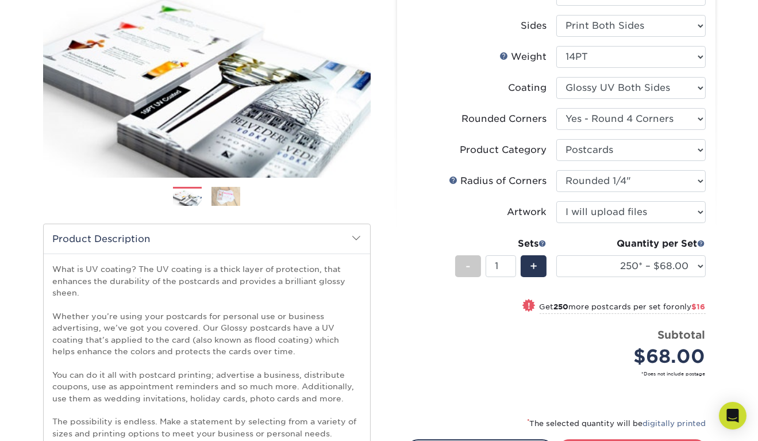
click at [285, 379] on p "What is UV coating? The UV coating is a thick layer of protection, that enhance…" at bounding box center [207, 351] width 308 height 176
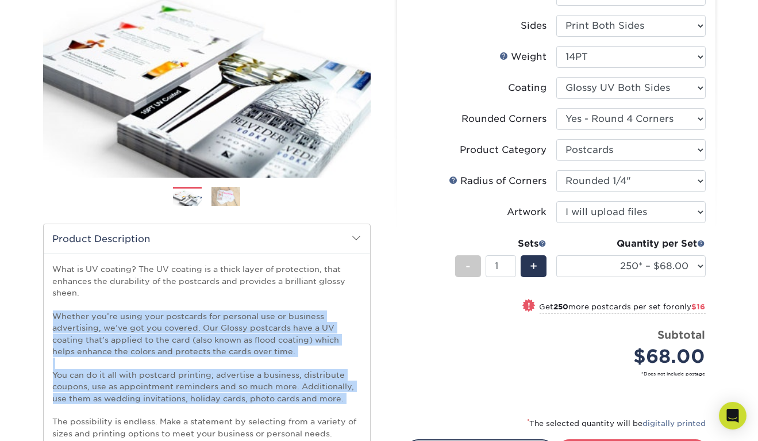
drag, startPoint x: 285, startPoint y: 379, endPoint x: 279, endPoint y: 347, distance: 32.7
click at [279, 347] on p "What is UV coating? The UV coating is a thick layer of protection, that enhance…" at bounding box center [207, 351] width 308 height 176
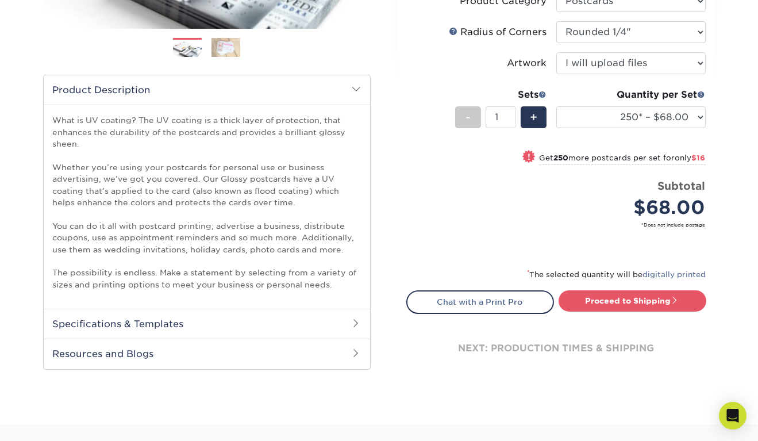
scroll to position [313, 0]
click at [282, 319] on h2 "Specifications & Templates" at bounding box center [207, 323] width 327 height 30
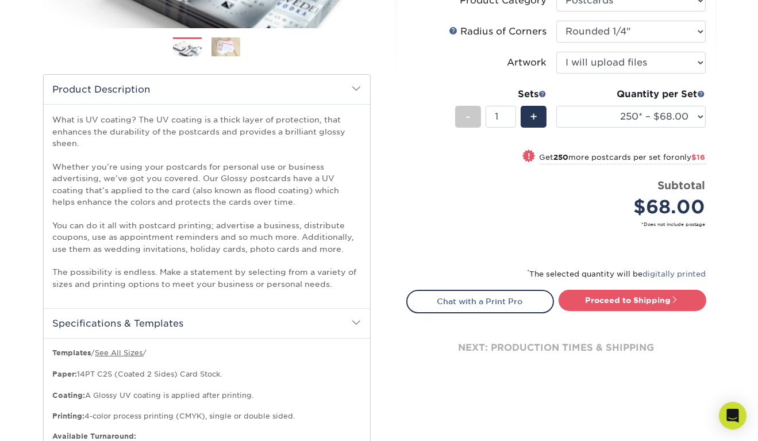
scroll to position [547, 0]
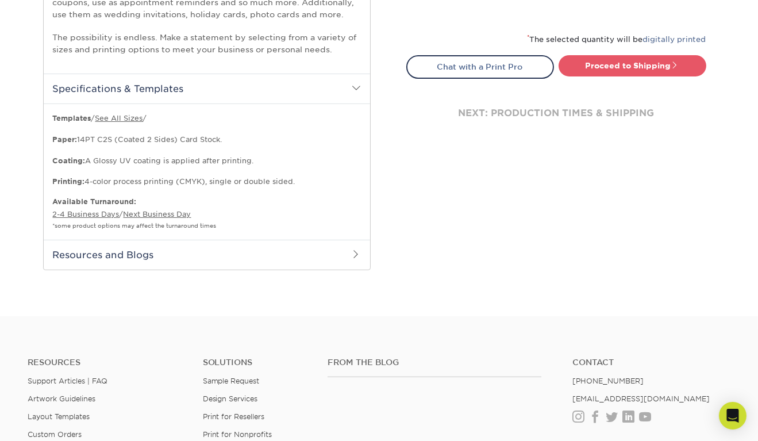
click at [282, 257] on h2 "Resources and Blogs" at bounding box center [207, 255] width 327 height 30
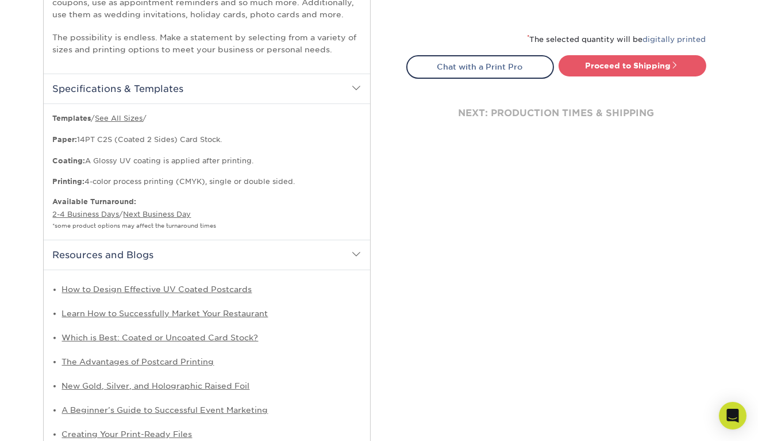
scroll to position [636, 0]
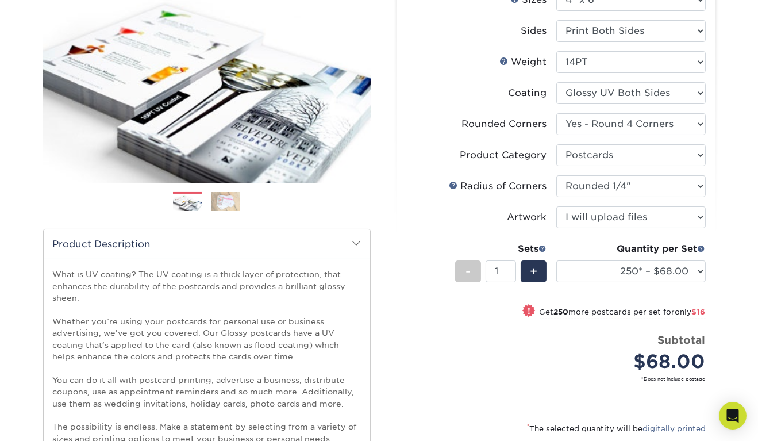
scroll to position [159, 0]
click at [596, 26] on select "Please Select Print Both Sides Print Front Only" at bounding box center [631, 31] width 149 height 22
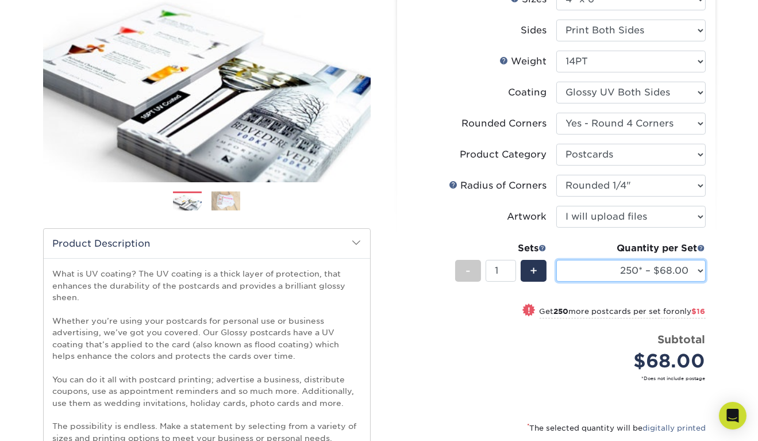
click at [621, 269] on select "25* – $36.00 50* – $38.00 100* – $42.00 250* – $68.00 500 – $84.00 1000 – $106.…" at bounding box center [631, 271] width 149 height 22
click at [452, 175] on label "Radius of Corners" at bounding box center [481, 186] width 149 height 22
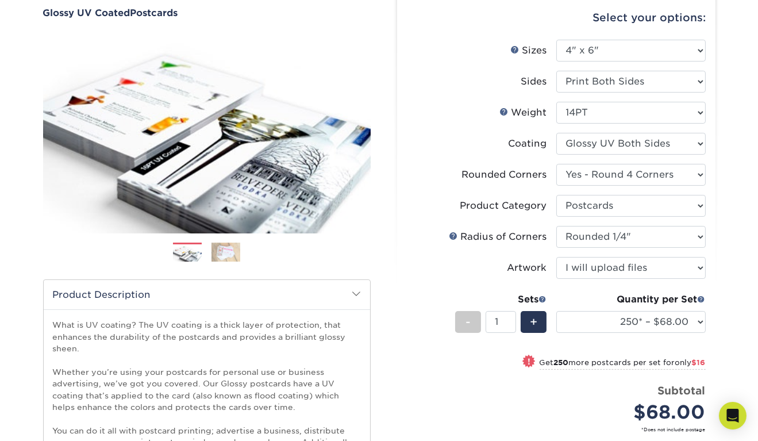
scroll to position [0, 0]
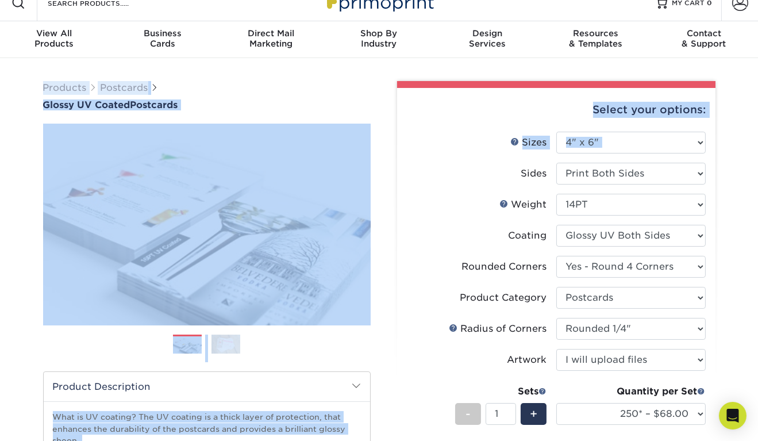
drag, startPoint x: 419, startPoint y: 81, endPoint x: 412, endPoint y: -70, distance: 150.8
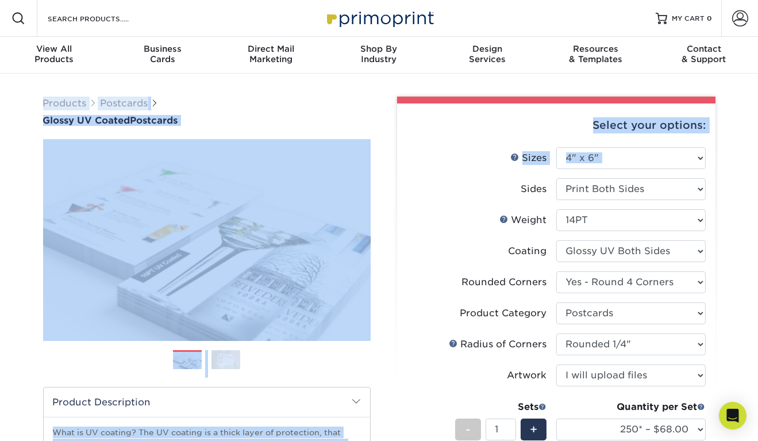
click at [400, 178] on div "Select your options: Sizes Help Sizes Please Select 1.5" x 7" 2" x 4" 2" x 6" 2…" at bounding box center [556, 403] width 319 height 601
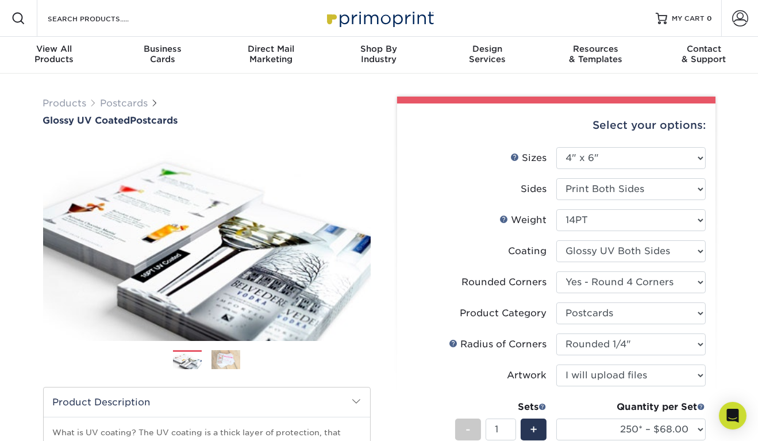
click at [670, 416] on div "Quantity per Set 25* – $36.00 50* – $38.00 100* – $42.00 250* – $68.00 500 – $8…" at bounding box center [631, 426] width 149 height 53
click at [670, 424] on select "25* – $36.00 50* – $38.00 100* – $42.00 250* – $68.00 500 – $84.00 1000 – $106.…" at bounding box center [631, 430] width 149 height 22
click at [657, 392] on li "Artwork Please Select I will upload files I need a design - $150" at bounding box center [556, 380] width 299 height 31
click at [576, 208] on li "Sides Please Select Print Both Sides Print Front Only" at bounding box center [556, 193] width 299 height 31
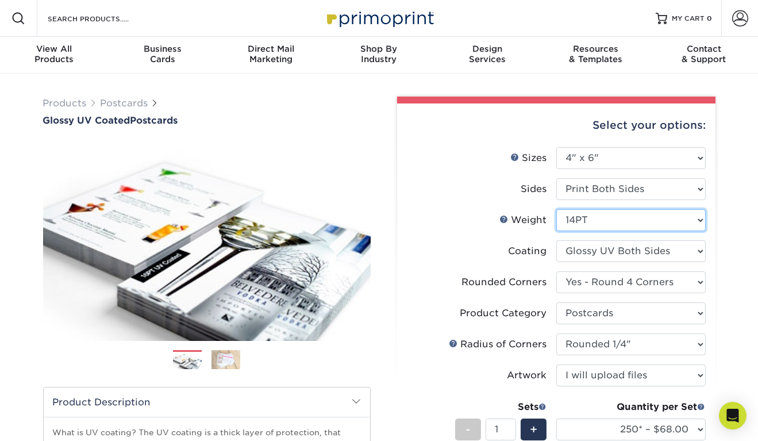
click at [579, 218] on select "Please Select 14PT 16PT 18PT C1S" at bounding box center [631, 220] width 149 height 22
select select "16PT"
click at [557, 209] on select "Please Select 14PT 16PT 18PT C1S" at bounding box center [631, 220] width 149 height 22
select select "-1"
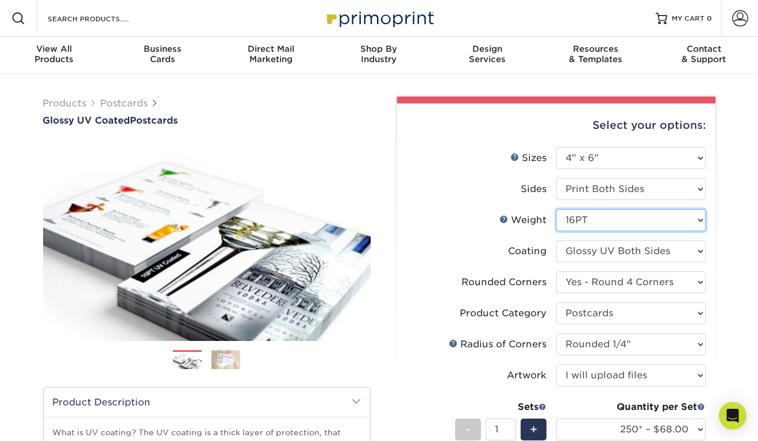
select select "-1"
select select
select select "-1"
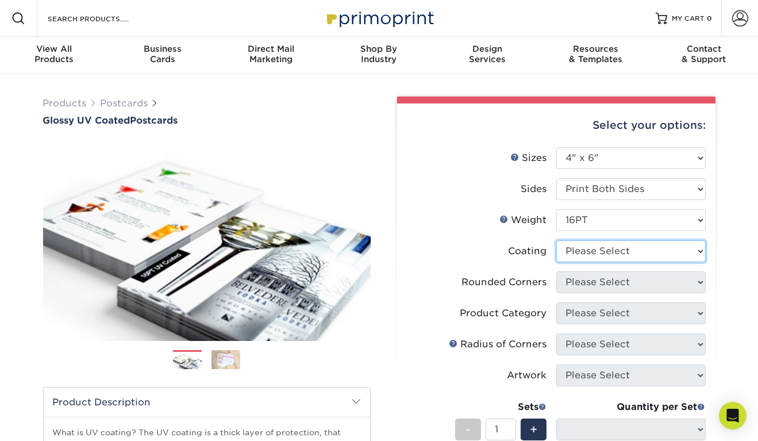
click at [585, 251] on select at bounding box center [631, 251] width 149 height 22
select select "ae367451-b2b8-45df-a344-0f05b6a12993"
click at [557, 240] on select at bounding box center [631, 251] width 149 height 22
select select
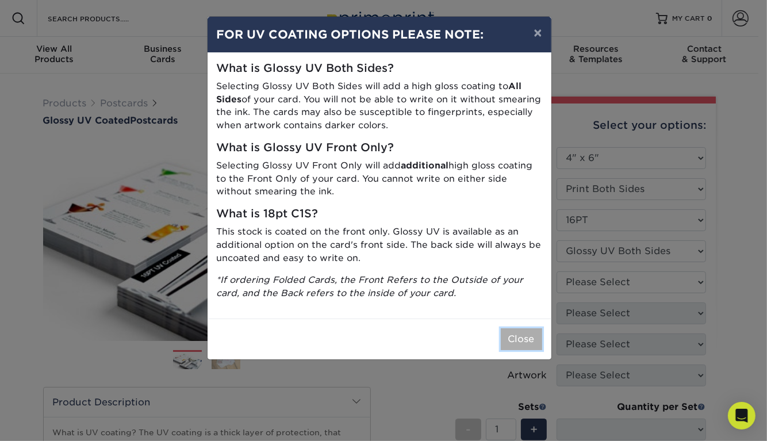
click at [509, 336] on button "Close" at bounding box center [521, 339] width 41 height 22
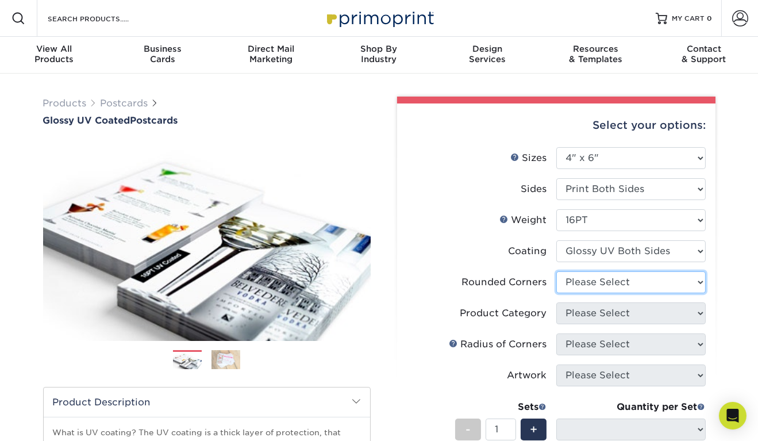
click at [583, 285] on select "Please Select Yes - Round 4 Corners No" at bounding box center [631, 282] width 149 height 22
select select "7672df9e-0e0a-464d-8e1f-920c575e4da3"
click at [557, 271] on select "Please Select Yes - Round 4 Corners No" at bounding box center [631, 282] width 149 height 22
select select "-1"
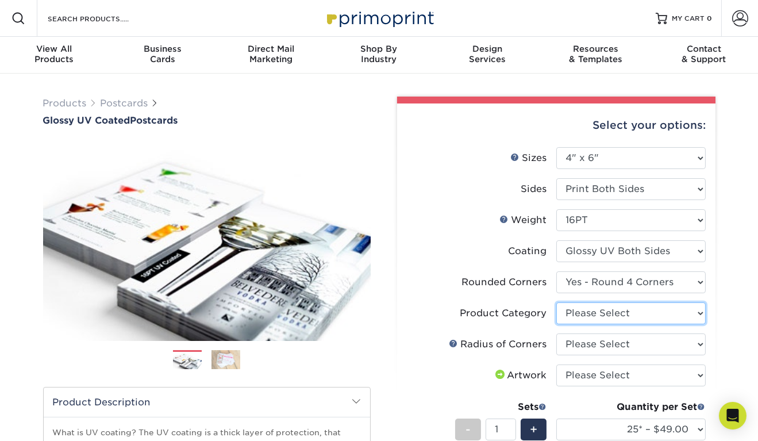
click at [578, 314] on select "Please Select Postcards" at bounding box center [631, 313] width 149 height 22
select select "9b7272e0-d6c8-4c3c-8e97-d3a1bcdab858"
click at [557, 302] on select "Please Select Postcards" at bounding box center [631, 313] width 149 height 22
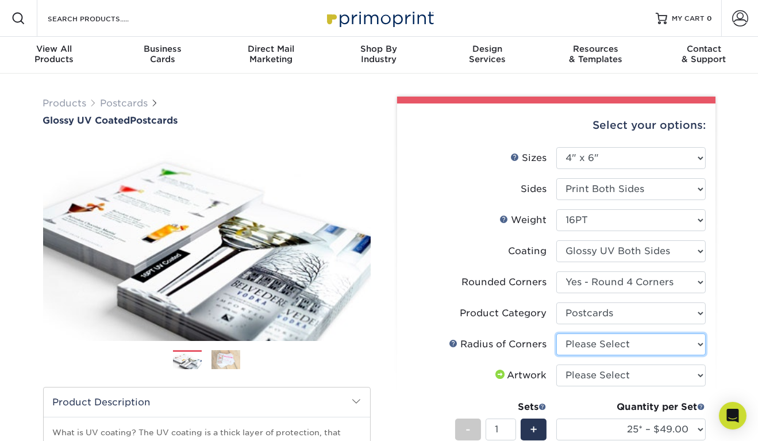
click at [581, 346] on select "Please Select Rounded 1/8" Rounded 1/4"" at bounding box center [631, 344] width 149 height 22
select select "479fbfe7-6a0c-4895-8c9a-81739b7486c9"
click at [557, 333] on select "Please Select Rounded 1/8" Rounded 1/4"" at bounding box center [631, 344] width 149 height 22
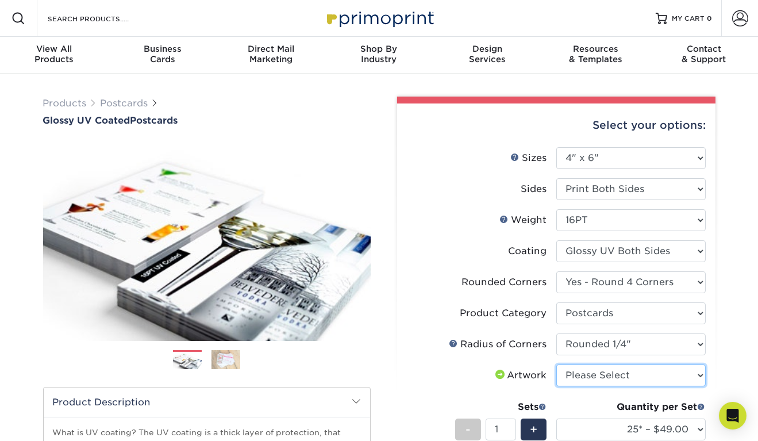
click at [587, 379] on select "Please Select I will upload files I need a design - $150" at bounding box center [631, 376] width 149 height 22
select select "upload"
click at [557, 365] on select "Please Select I will upload files I need a design - $150" at bounding box center [631, 376] width 149 height 22
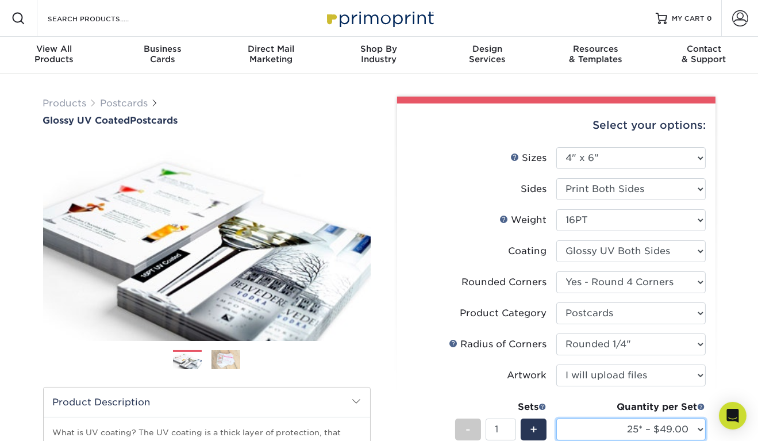
click at [593, 431] on select "25* – $49.00 50* – $52.00 100* – $57.00 250* – $93.00 500 – $114.00 1000 – $146…" at bounding box center [631, 430] width 149 height 22
click at [557, 419] on select "25* – $49.00 50* – $52.00 100* – $57.00 250* – $93.00 500 – $114.00 1000 – $146…" at bounding box center [631, 430] width 149 height 22
click at [492, 367] on label "Artwork" at bounding box center [481, 376] width 149 height 22
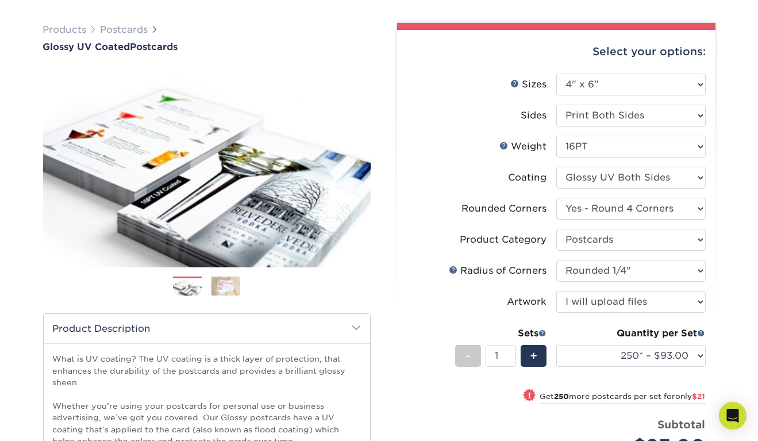
scroll to position [76, 0]
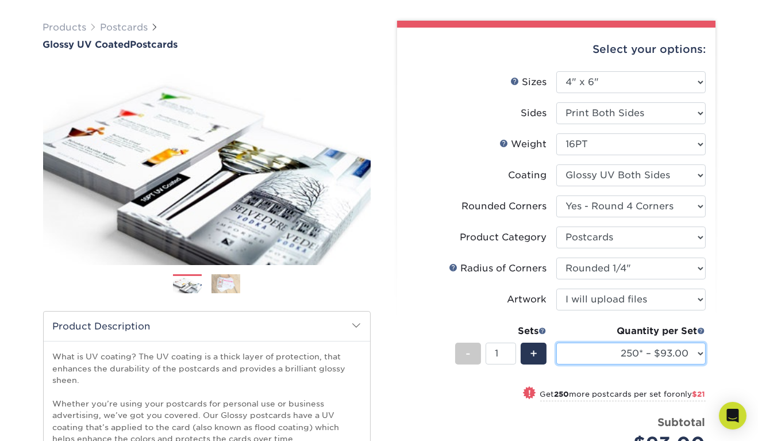
click at [607, 349] on select "25* – $49.00 50* – $52.00 100* – $57.00 250* – $93.00 500 – $114.00 1000 – $146…" at bounding box center [631, 354] width 149 height 22
click at [557, 343] on select "25* – $49.00 50* – $52.00 100* – $57.00 250* – $93.00 500 – $114.00 1000 – $146…" at bounding box center [631, 354] width 149 height 22
click at [498, 259] on label "Radius of Corners" at bounding box center [481, 269] width 149 height 22
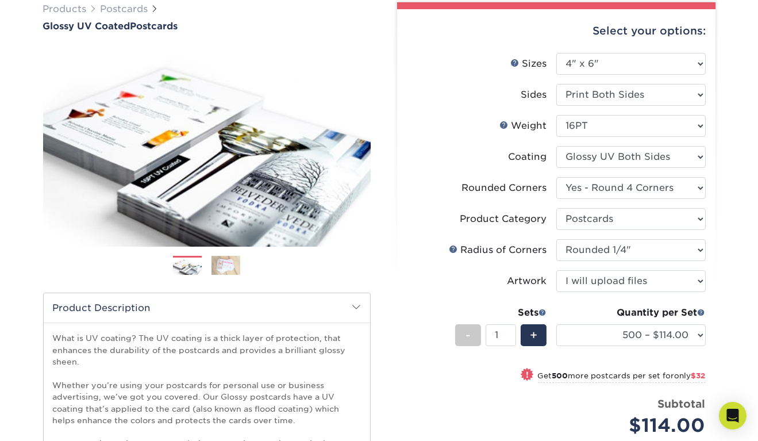
scroll to position [103, 0]
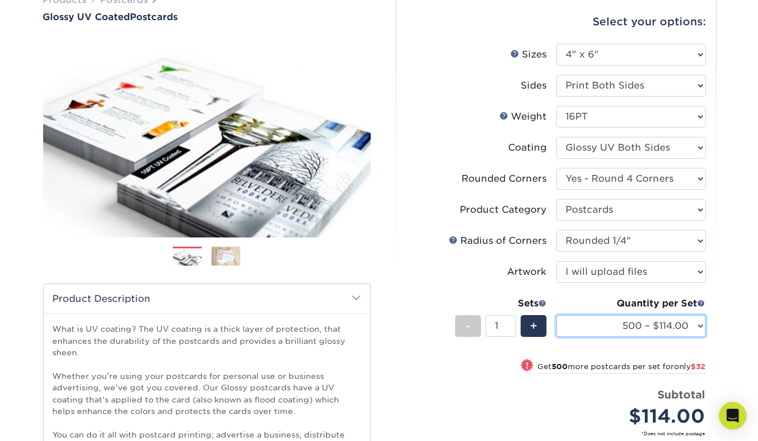
click at [669, 324] on select "25* – $49.00 50* – $52.00 100* – $57.00 250* – $93.00 500 – $114.00 1000 – $146…" at bounding box center [631, 326] width 149 height 22
select select "1000 – $146.00"
click at [557, 315] on select "25* – $49.00 50* – $52.00 100* – $57.00 250* – $93.00 500 – $114.00 1000 – $146…" at bounding box center [631, 326] width 149 height 22
click at [661, 351] on li "Sets - 1 + Quantity per Set 25* – $49.00 50* – $52.00 100* – $57.00 250* – $93.…" at bounding box center [556, 325] width 299 height 67
click at [443, 200] on label "Product Category" at bounding box center [481, 210] width 149 height 22
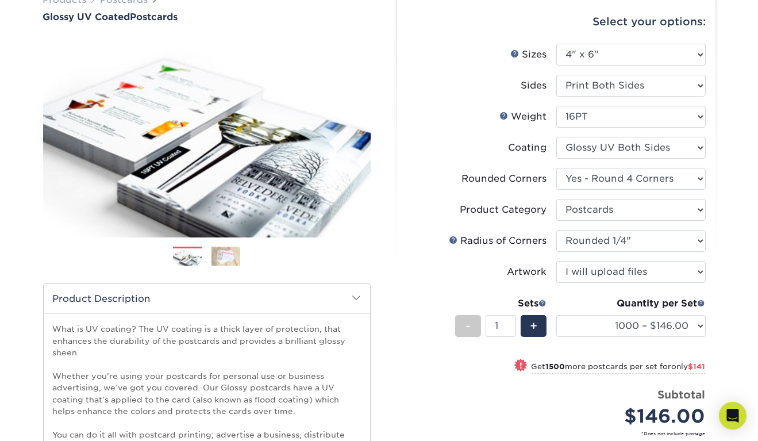
click at [446, 160] on li "Coating" at bounding box center [556, 152] width 299 height 31
